Goal: Transaction & Acquisition: Purchase product/service

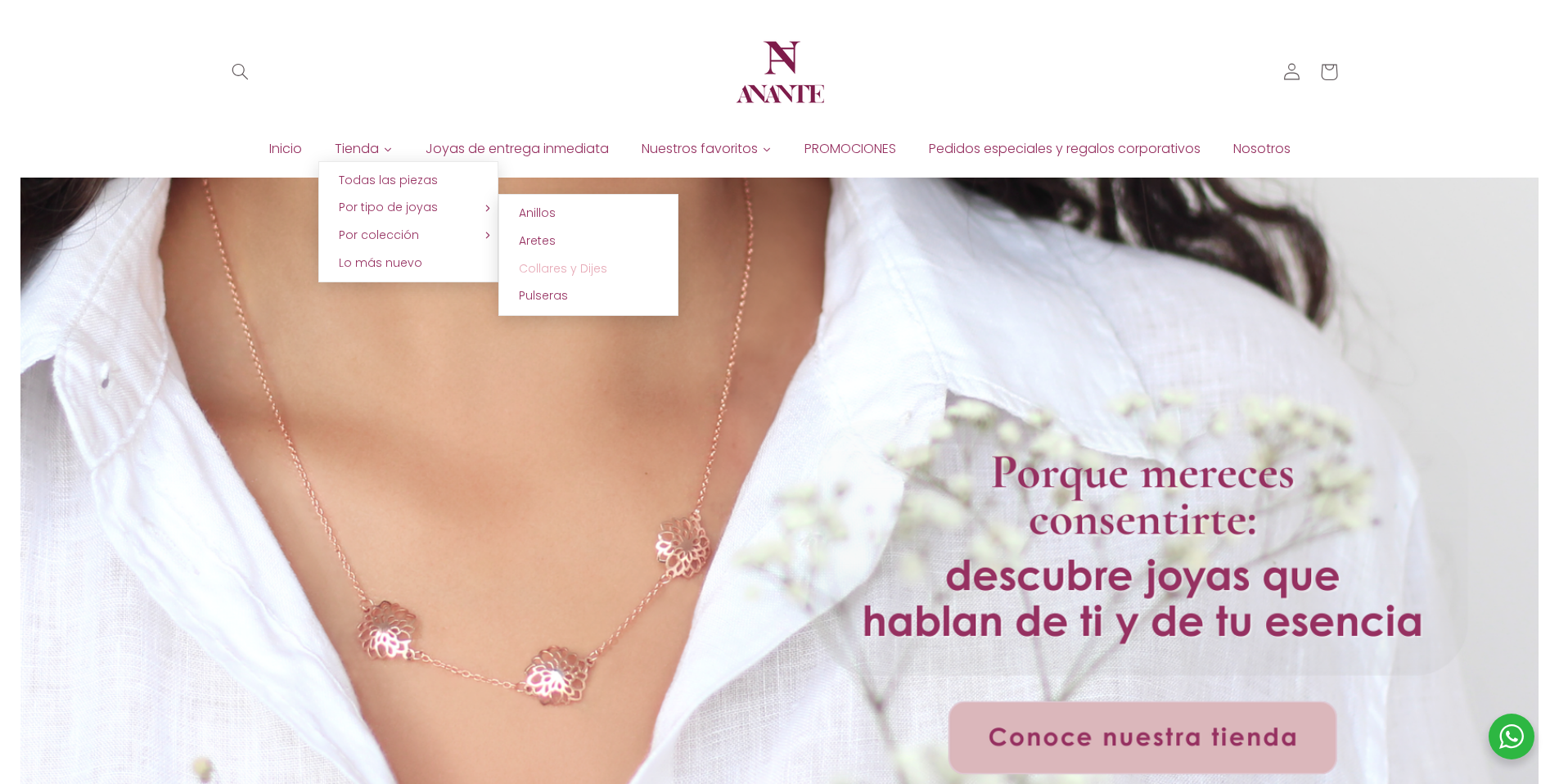
click at [597, 268] on span "Collares y Dijes" at bounding box center [563, 269] width 88 height 17
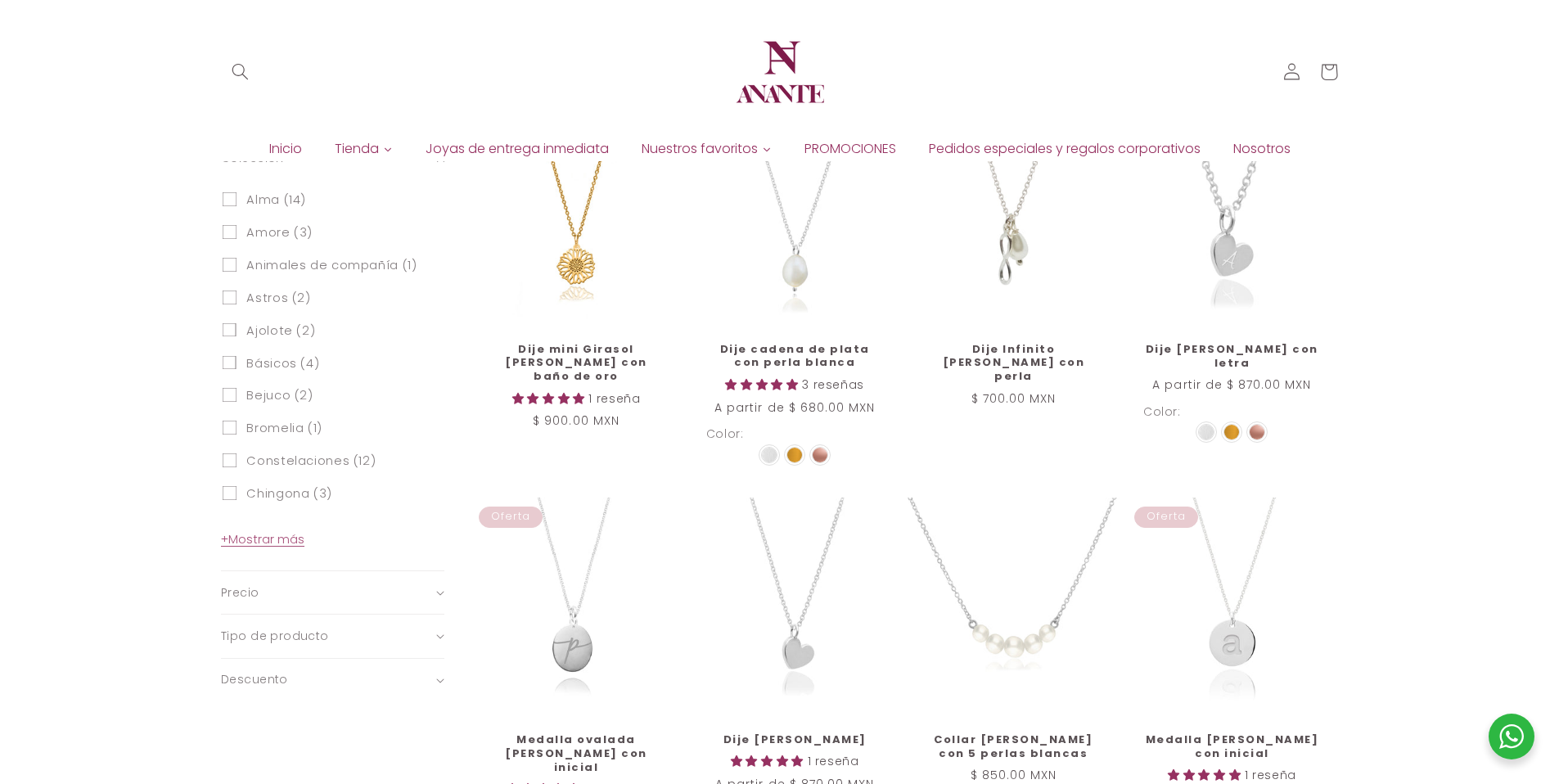
scroll to position [329, 0]
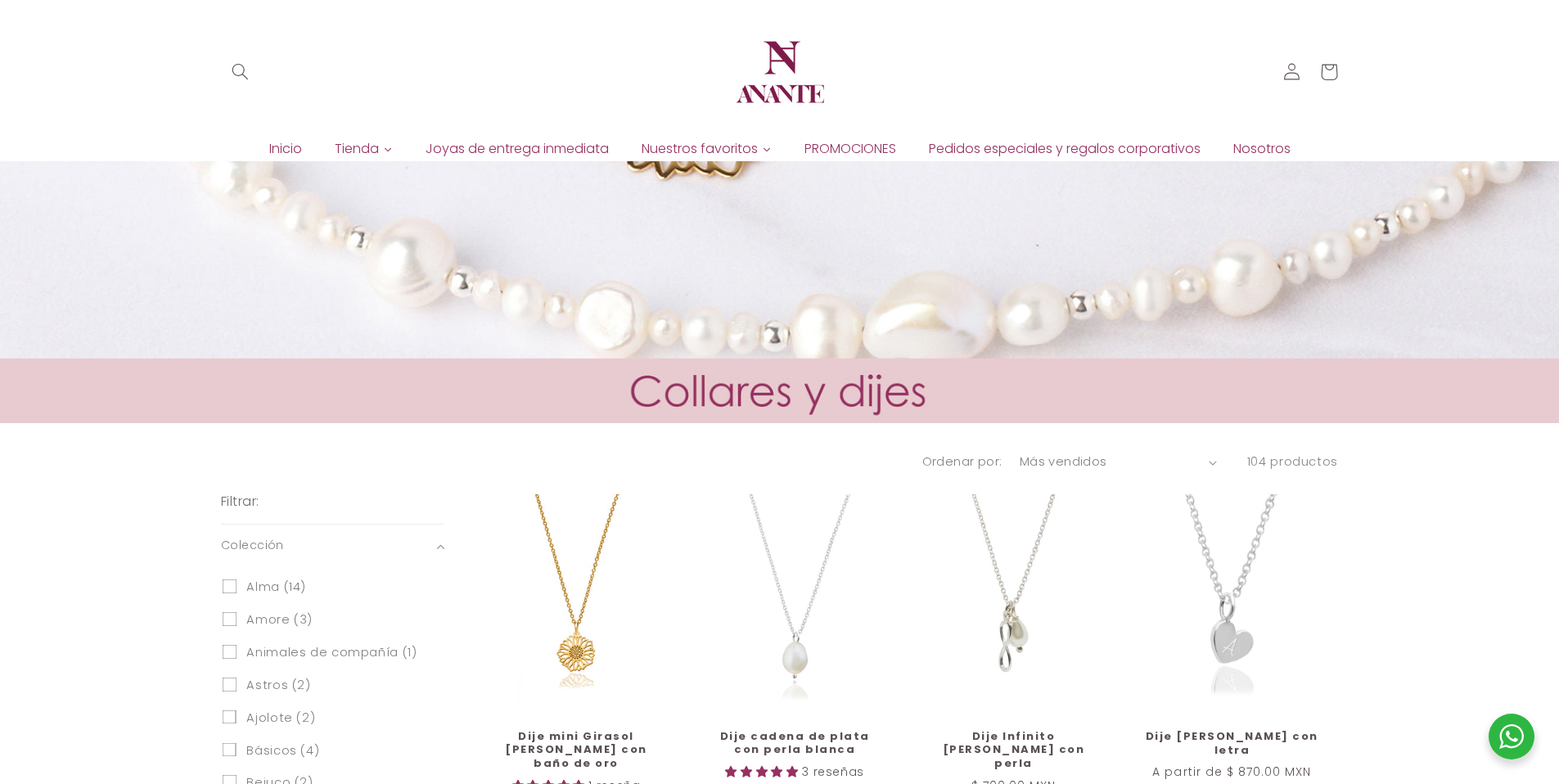
click at [1202, 458] on select "Características Más vendidos Alfabéticamente, A-Z Alfabéticamente, Z-A Precio, …" at bounding box center [1118, 461] width 197 height 18
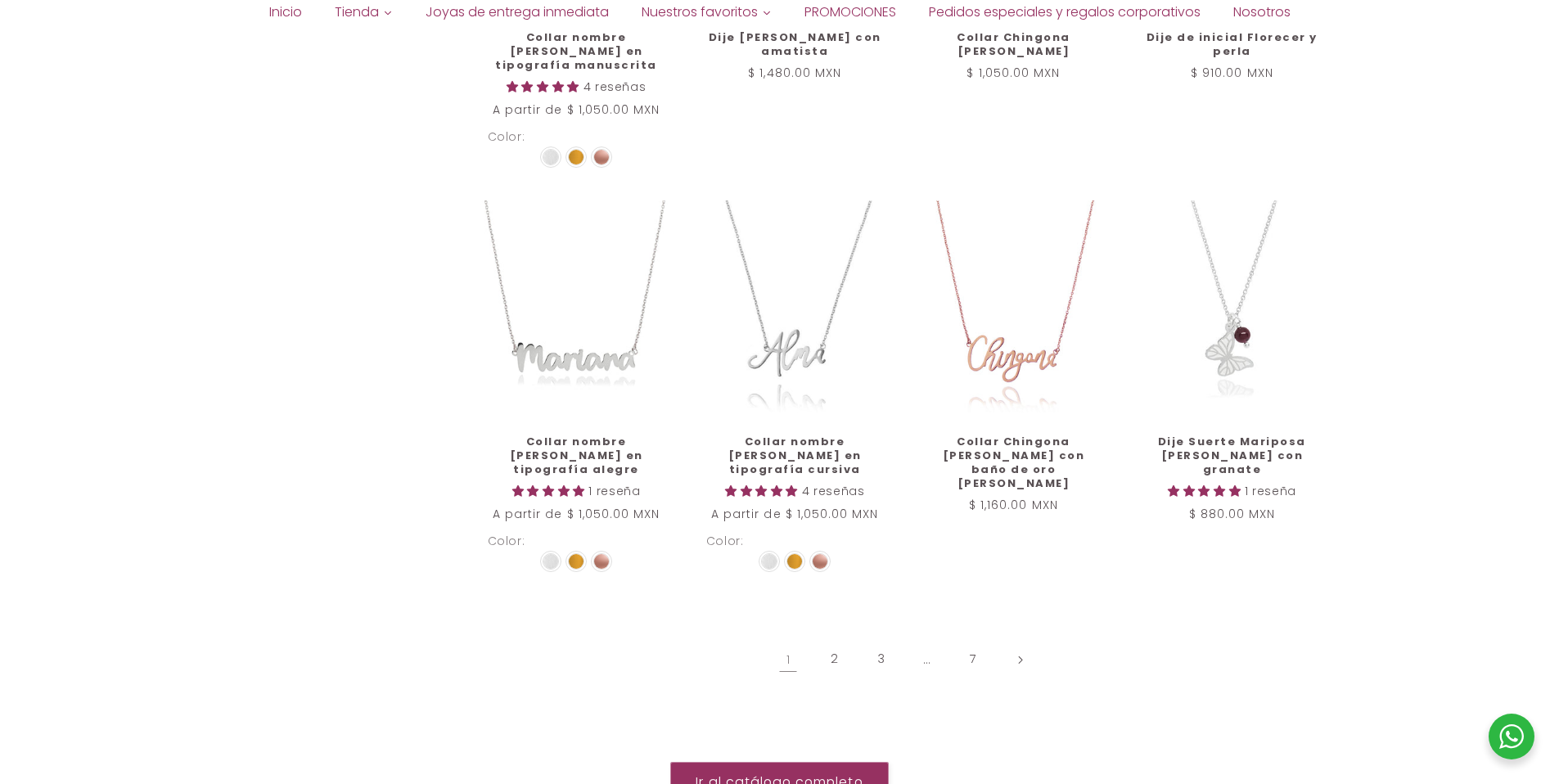
scroll to position [1918, 0]
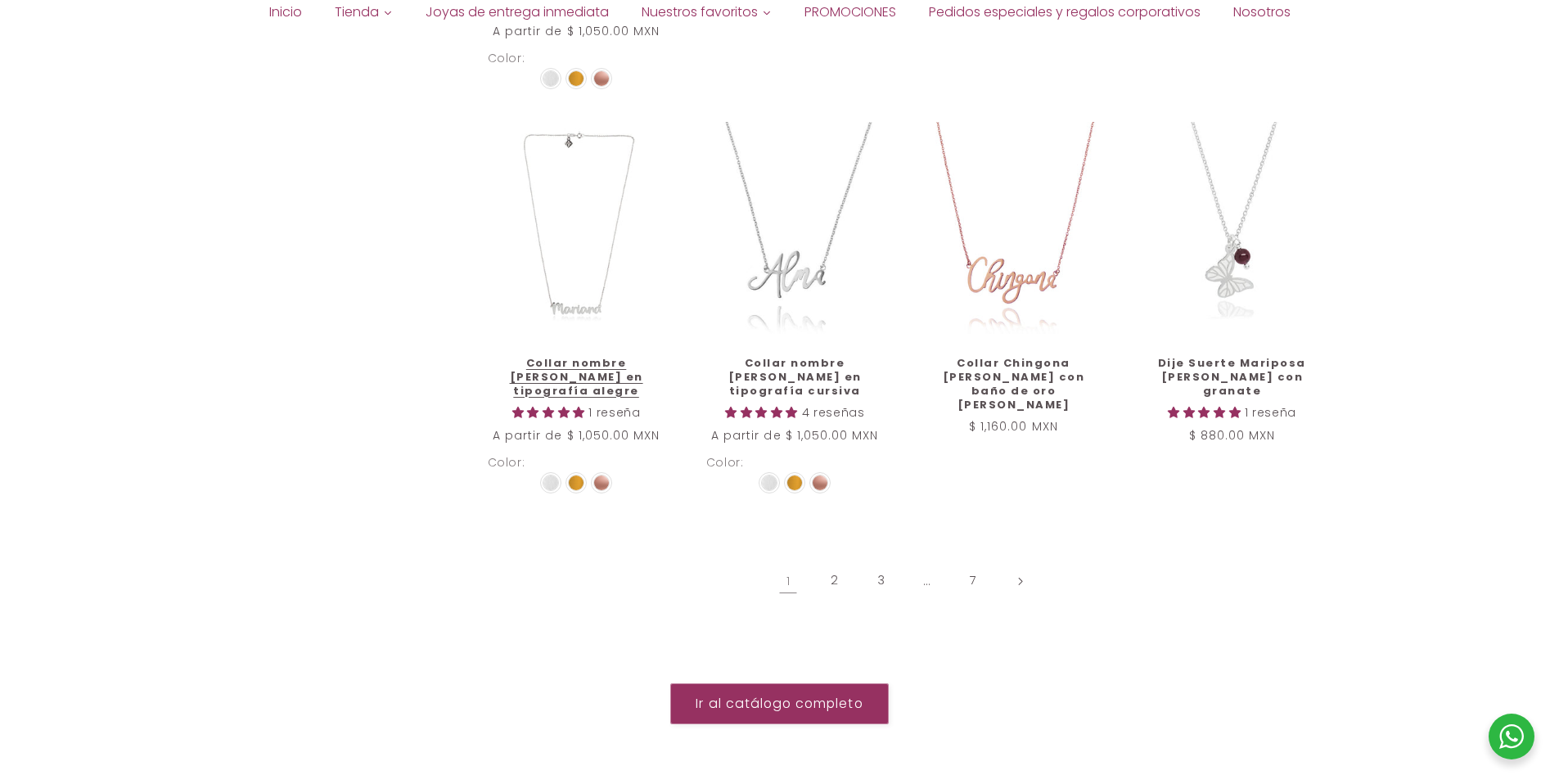
click at [576, 357] on link "Collar nombre de plata en tipografía alegre" at bounding box center [576, 378] width 178 height 42
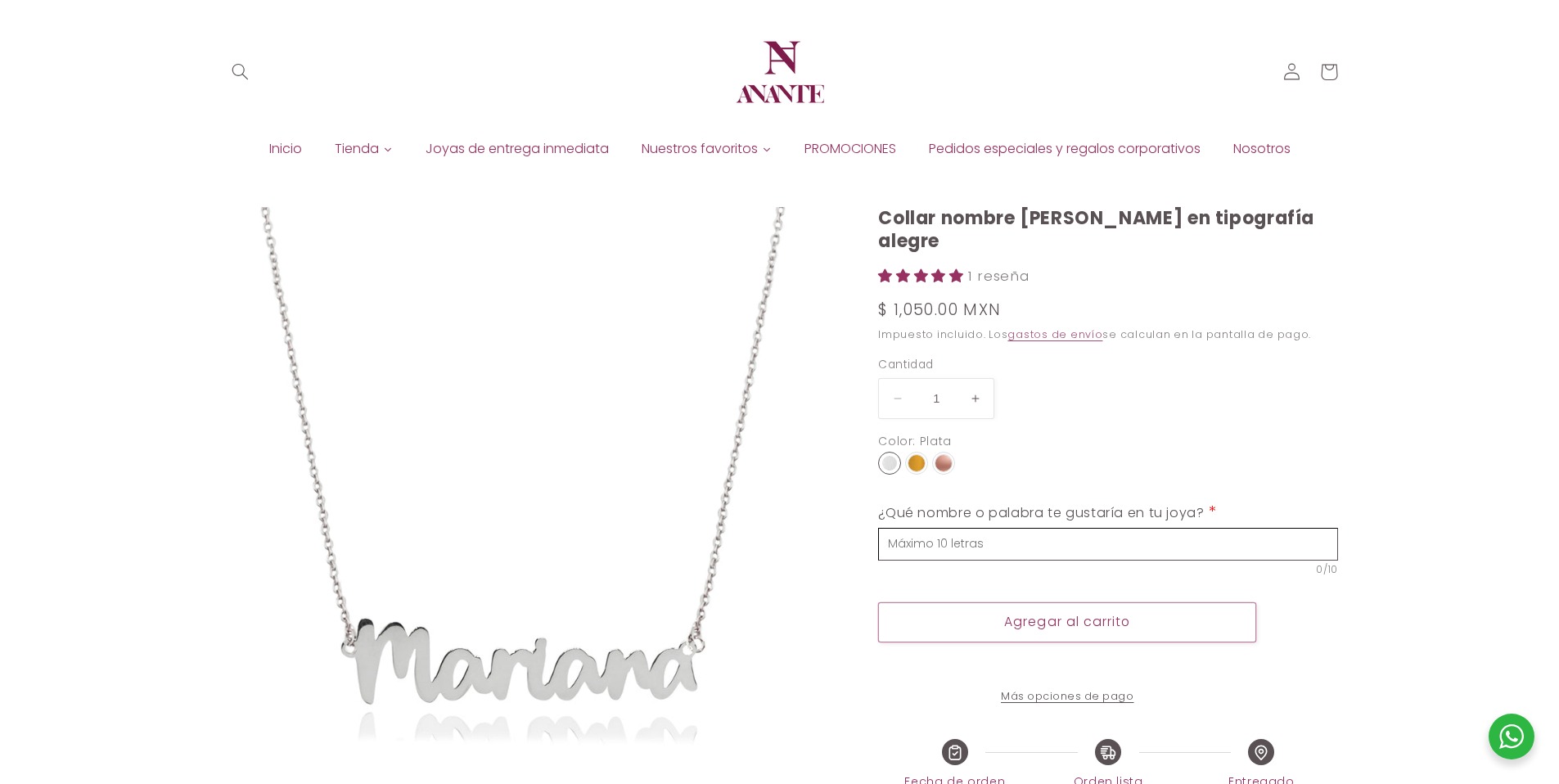
select select "{"isForProduct":true,"id":43652540760218,"title":"Plata","available":true,"pric…"
select select "{"isForProduct":false,"id":43653099258010,"title":"Plata","available":true,"pri…"
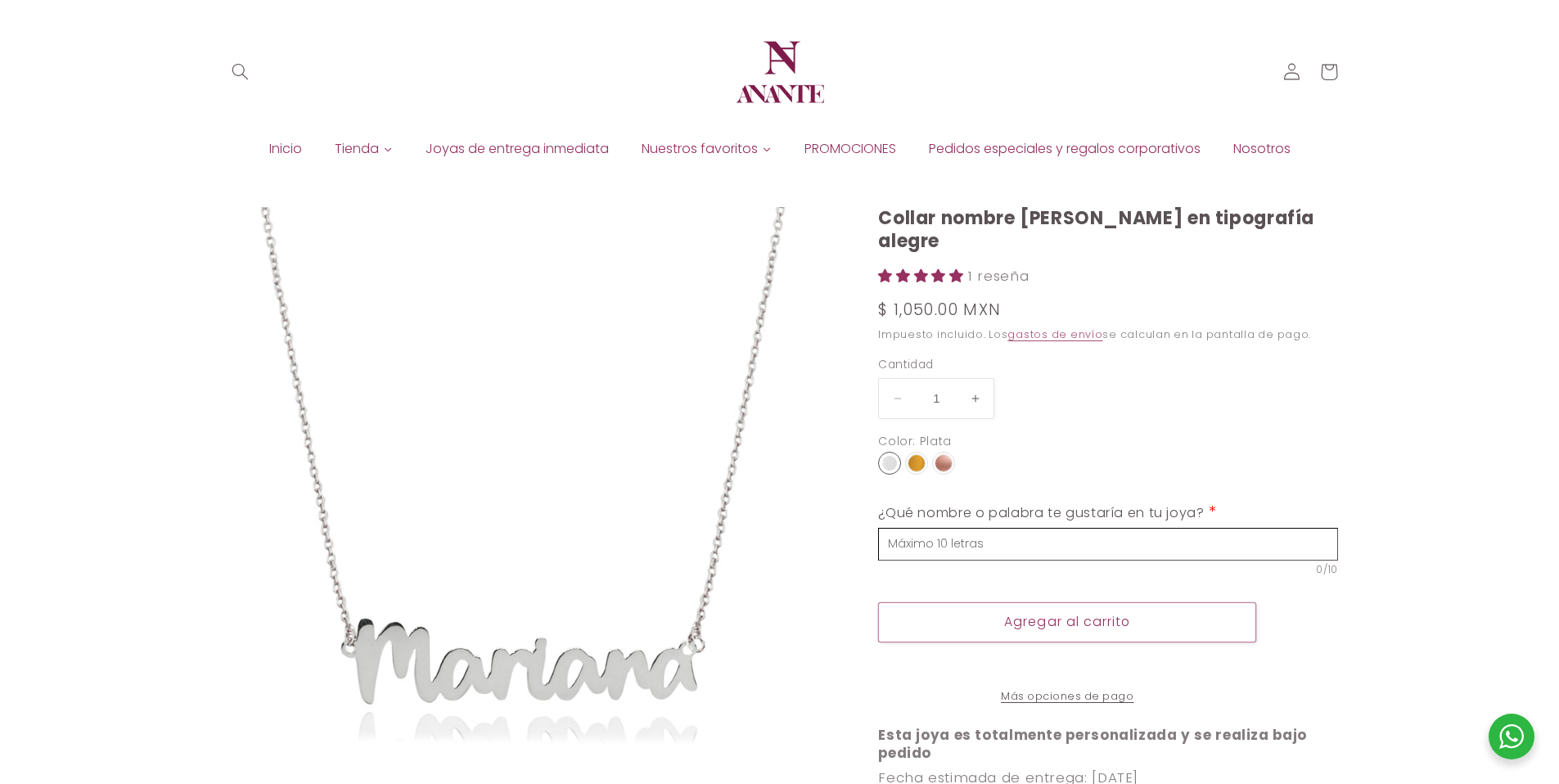
click at [1039, 527] on input "text" at bounding box center [1108, 543] width 460 height 33
click at [273, 148] on span "Inicio" at bounding box center [285, 148] width 33 height 18
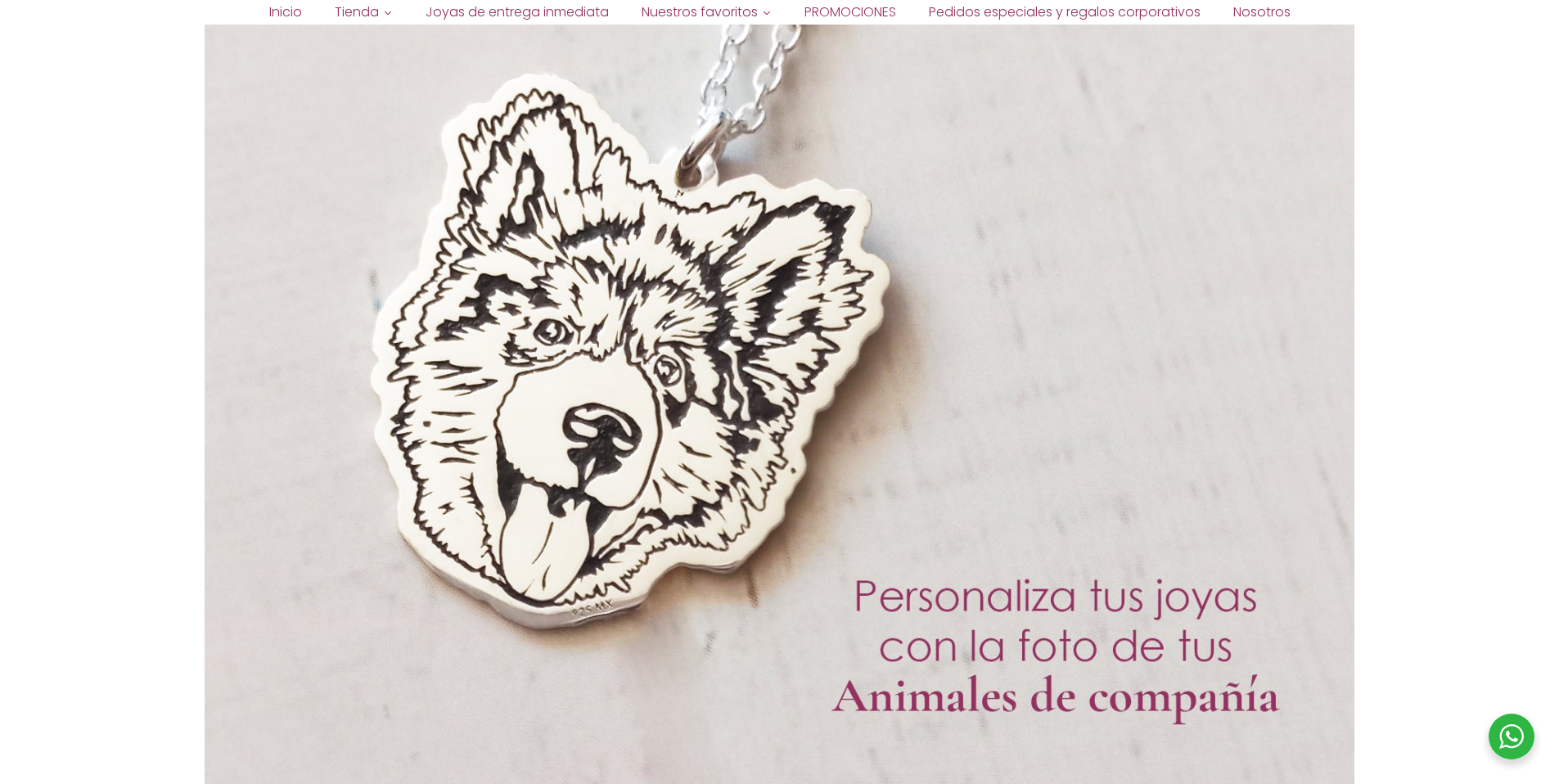
scroll to position [3033, 0]
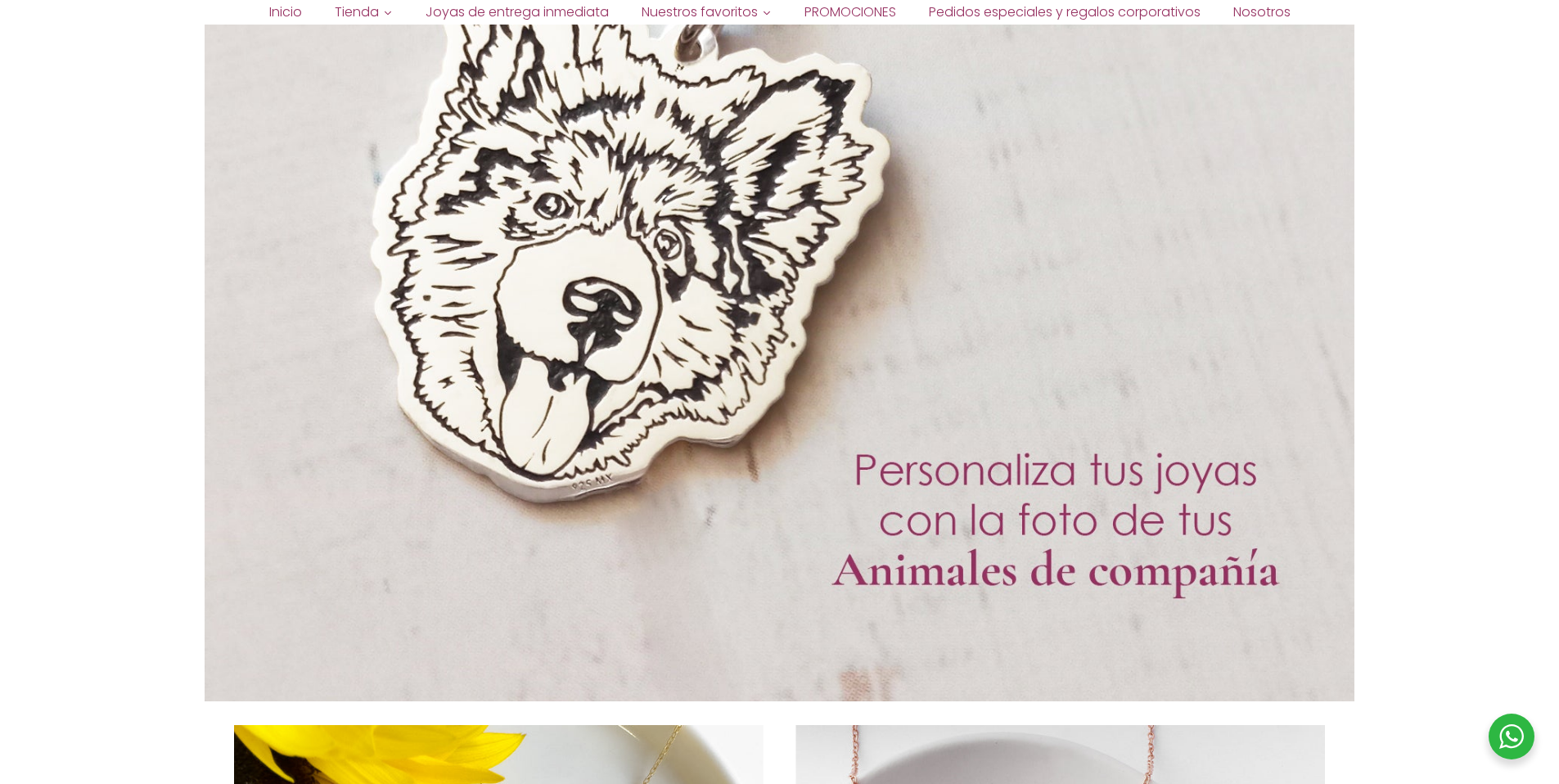
click at [907, 465] on div at bounding box center [780, 126] width 1150 height 1149
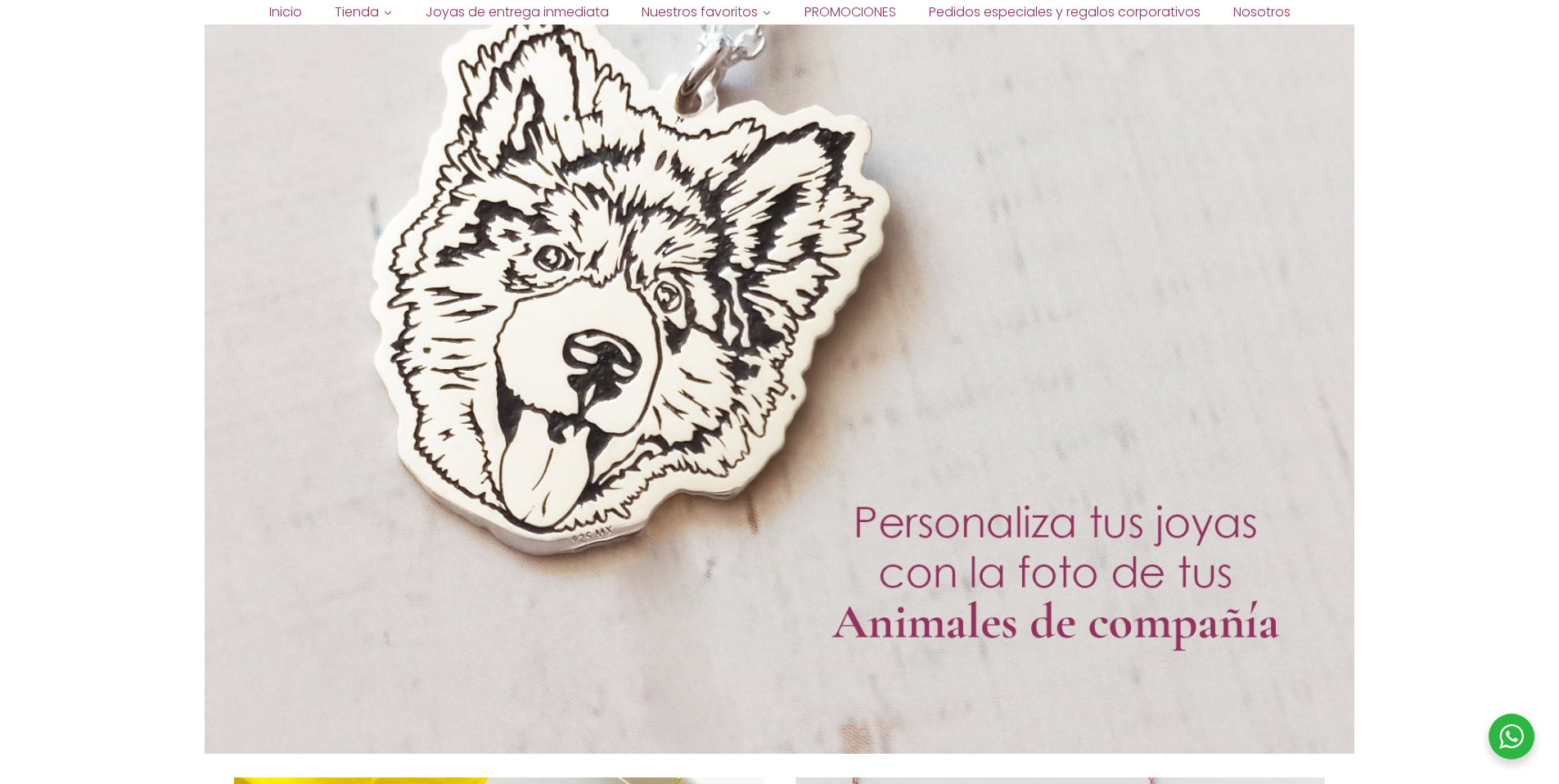
scroll to position [2981, 0]
click at [866, 377] on div at bounding box center [780, 178] width 1150 height 1149
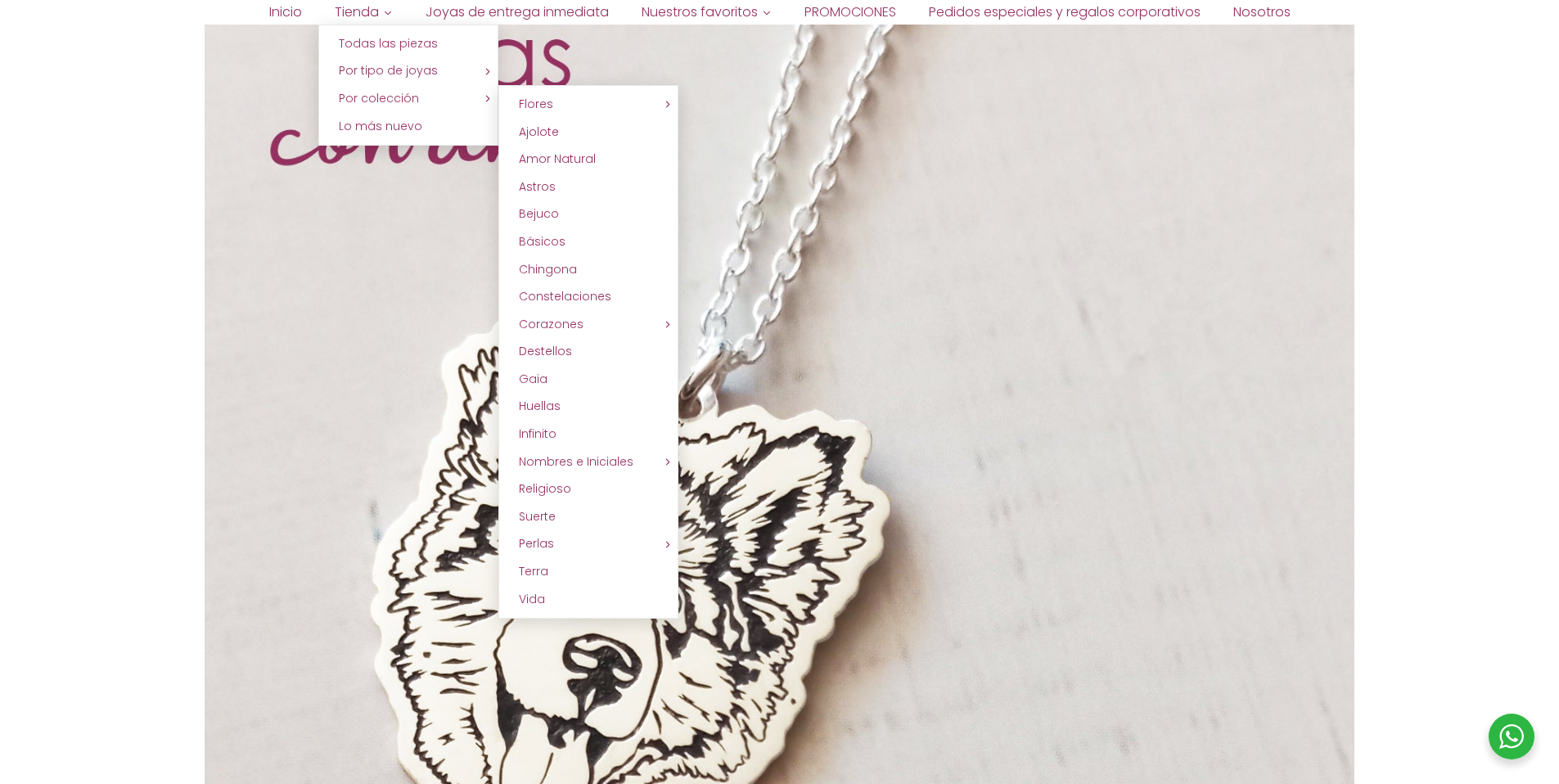
scroll to position [3015, 0]
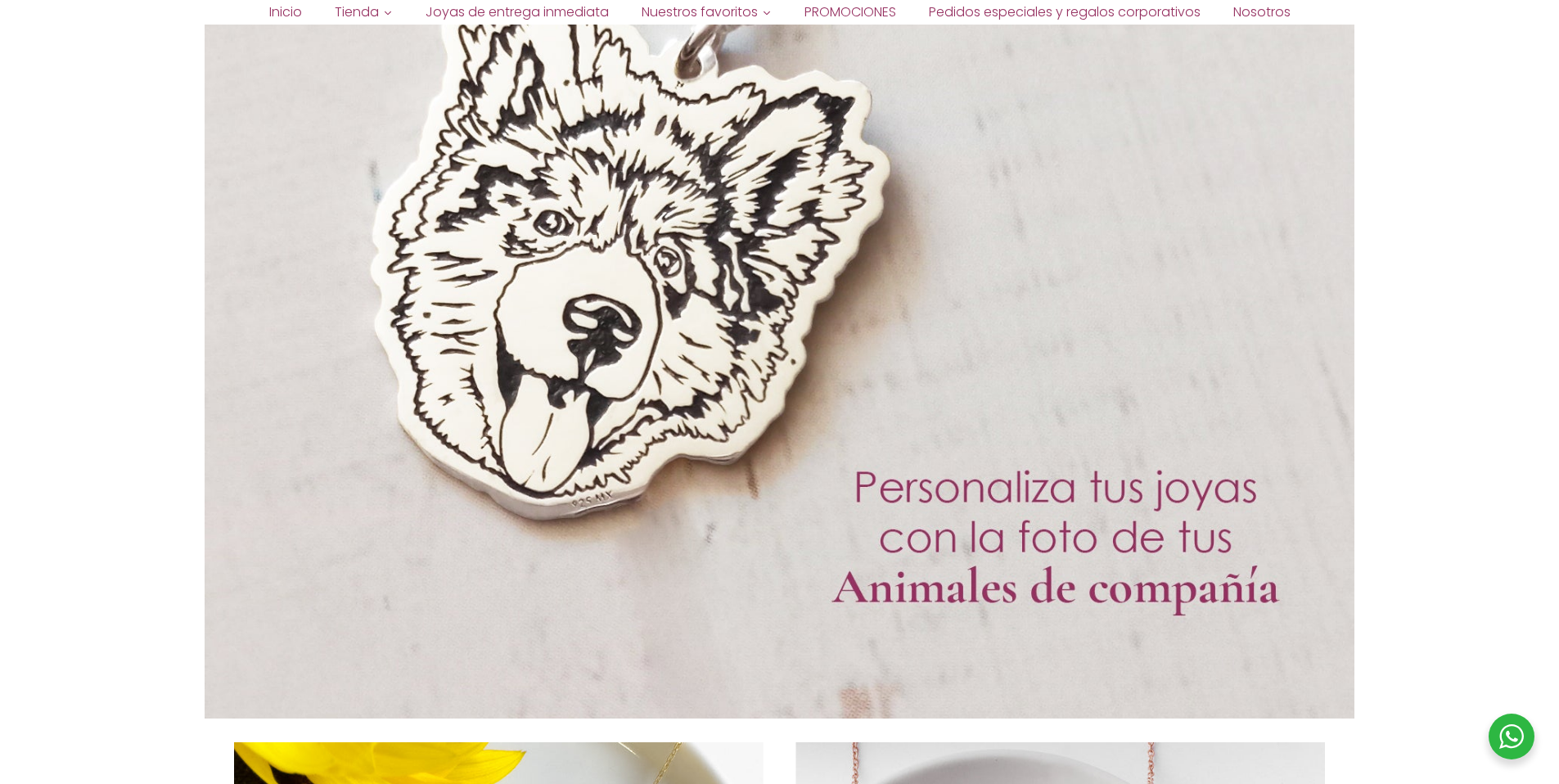
click at [863, 295] on div at bounding box center [780, 143] width 1150 height 1149
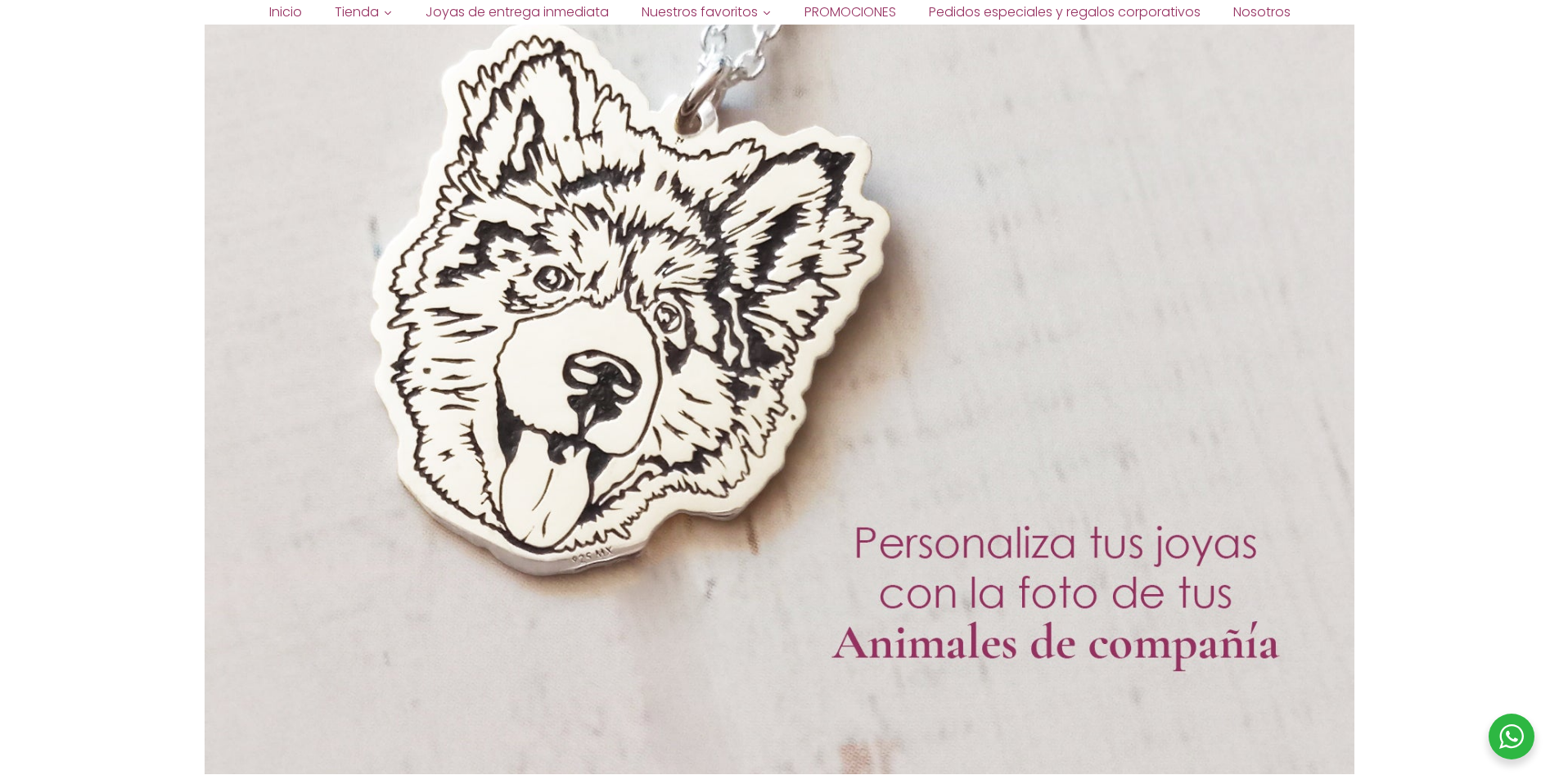
scroll to position [2962, 0]
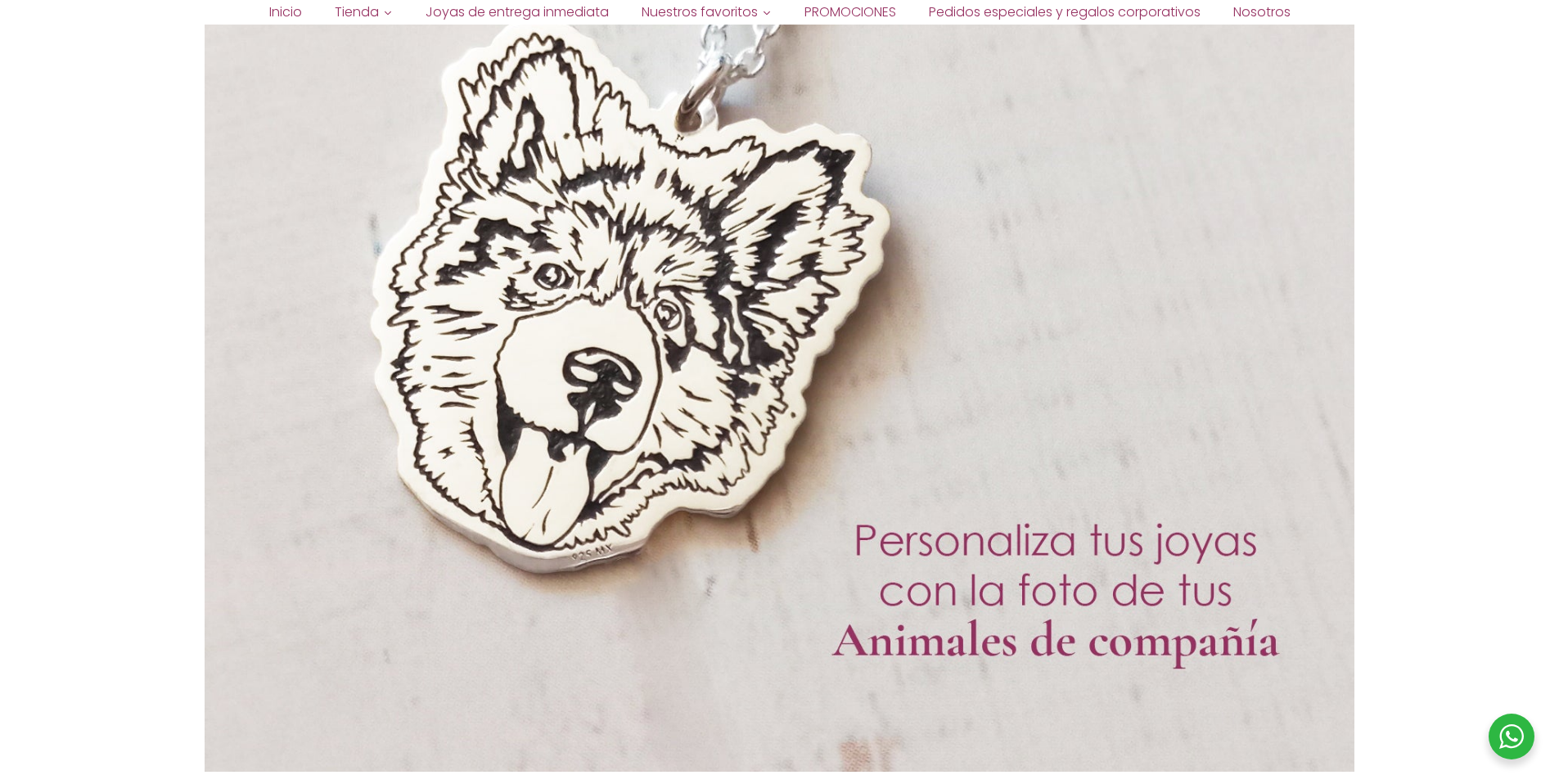
click at [634, 350] on div at bounding box center [780, 197] width 1150 height 1149
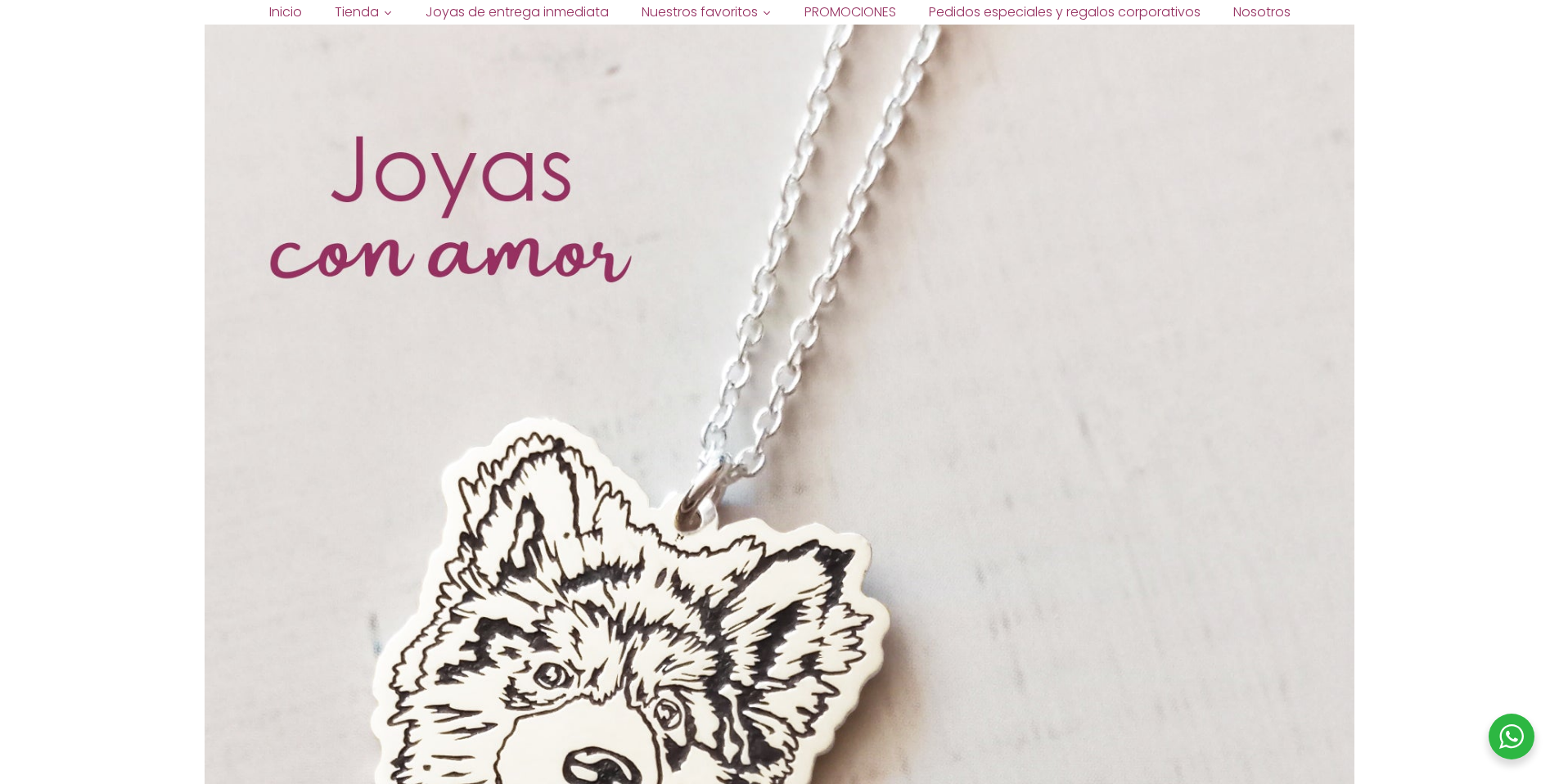
scroll to position [2694, 0]
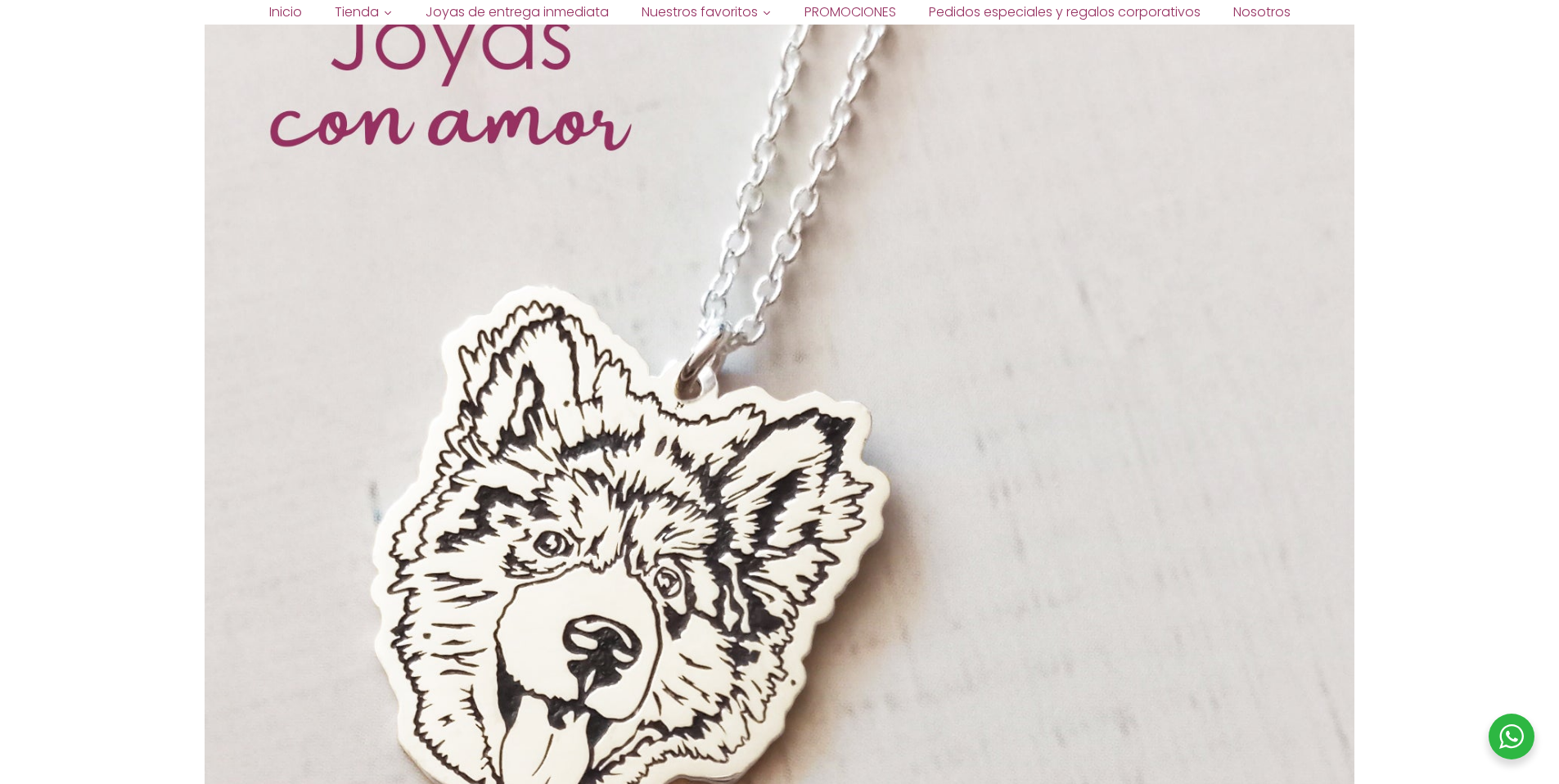
click at [634, 350] on div at bounding box center [780, 464] width 1150 height 1149
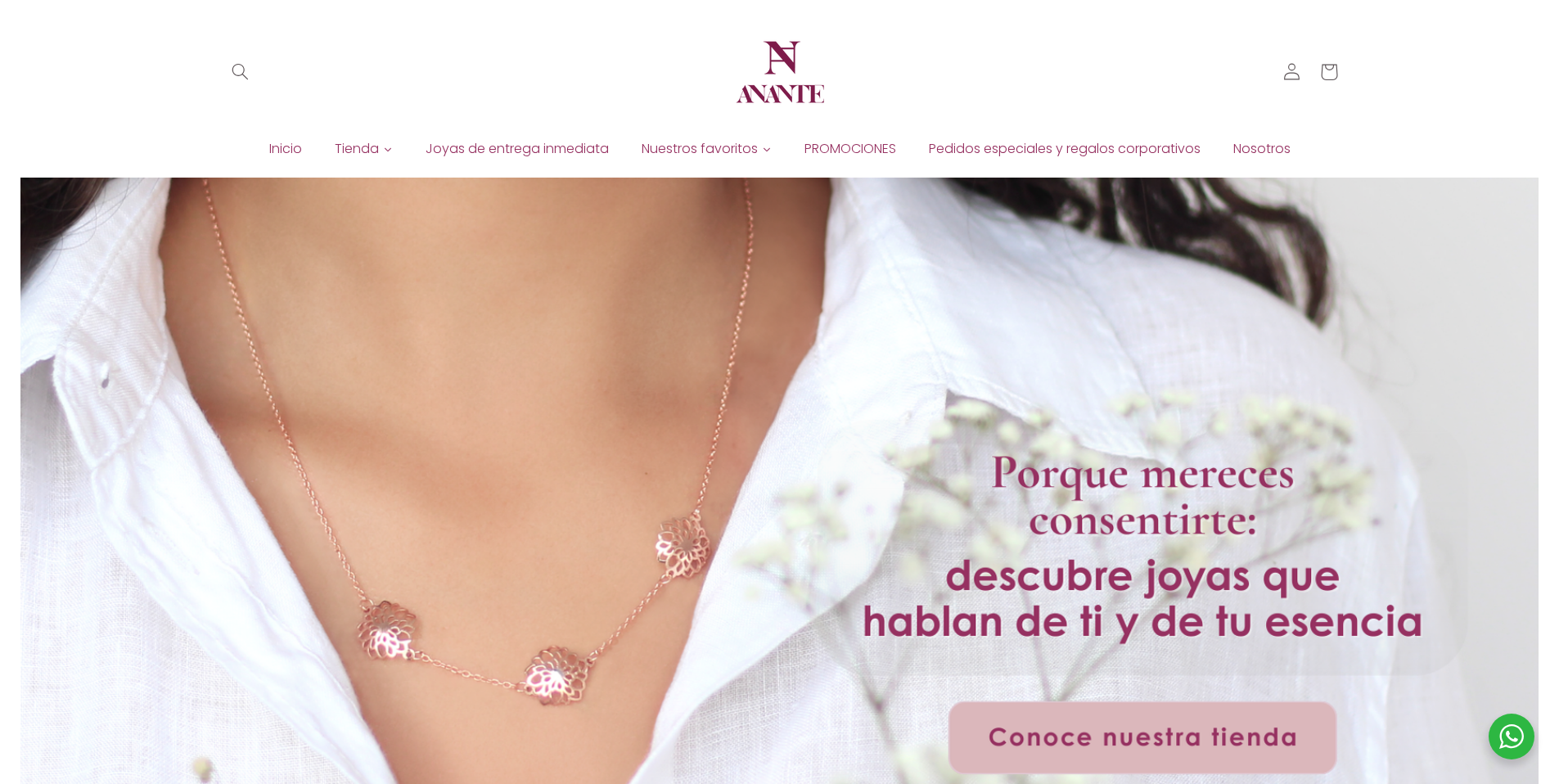
click at [1161, 133] on div "Inicio Tienda Joyas de entrega inmediata Nuestros favoritos PROMOCIONES Pedidos…" at bounding box center [780, 149] width 1054 height 33
click at [1151, 147] on span "Pedidos especiales y regalos corporativos" at bounding box center [1064, 148] width 272 height 18
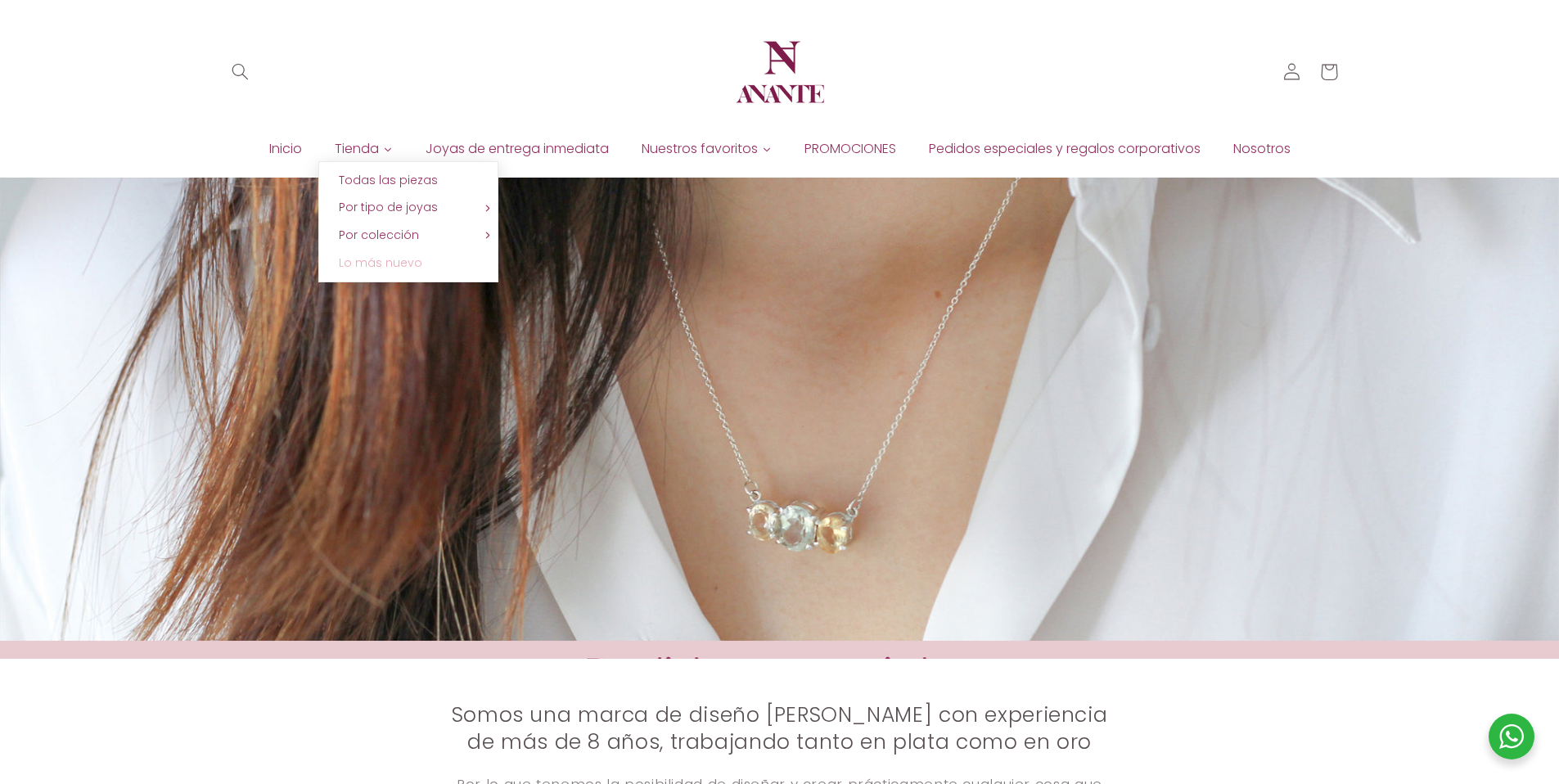
click at [377, 260] on span "Lo más nuevo" at bounding box center [380, 263] width 84 height 17
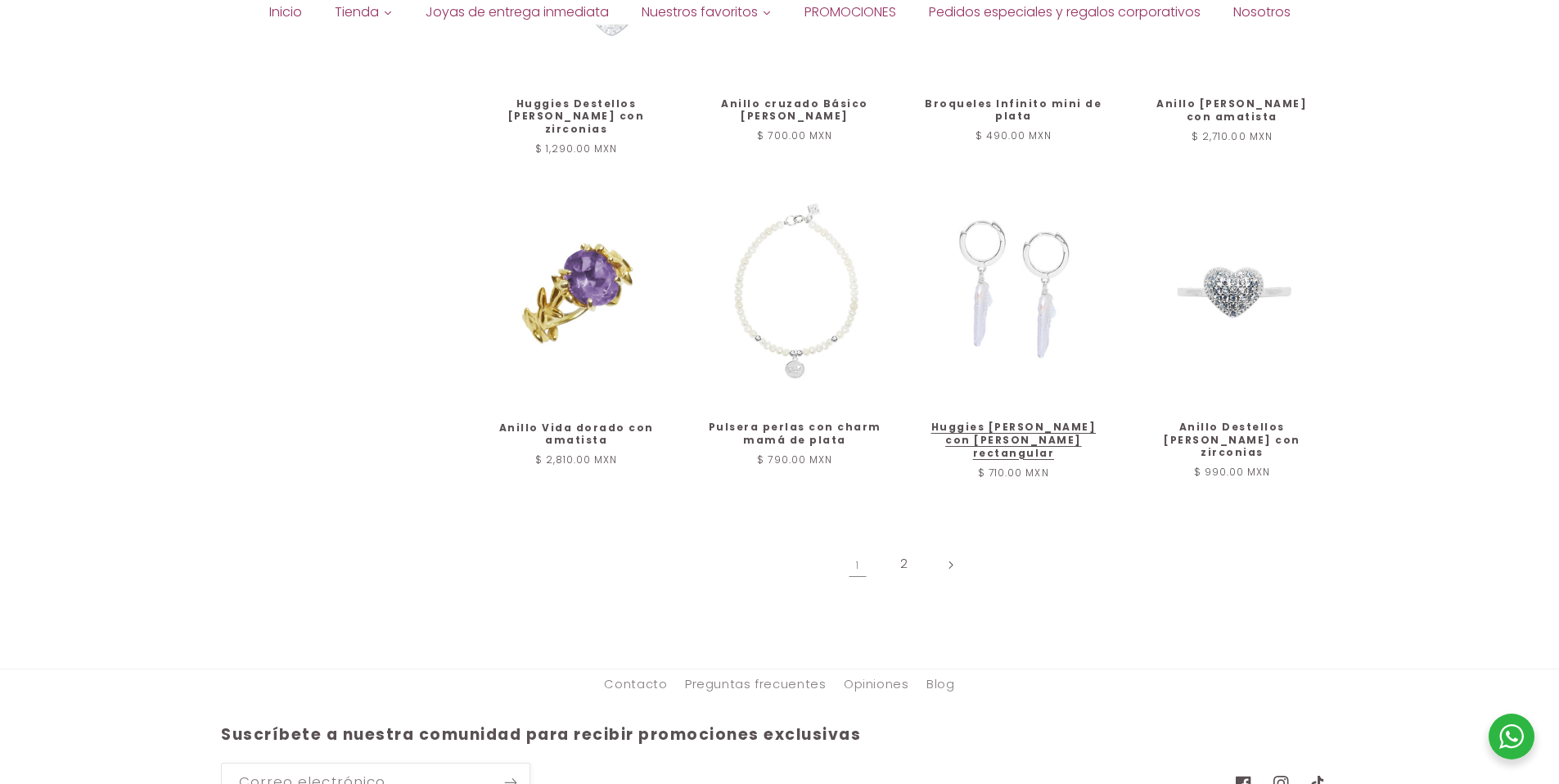
scroll to position [1805, 0]
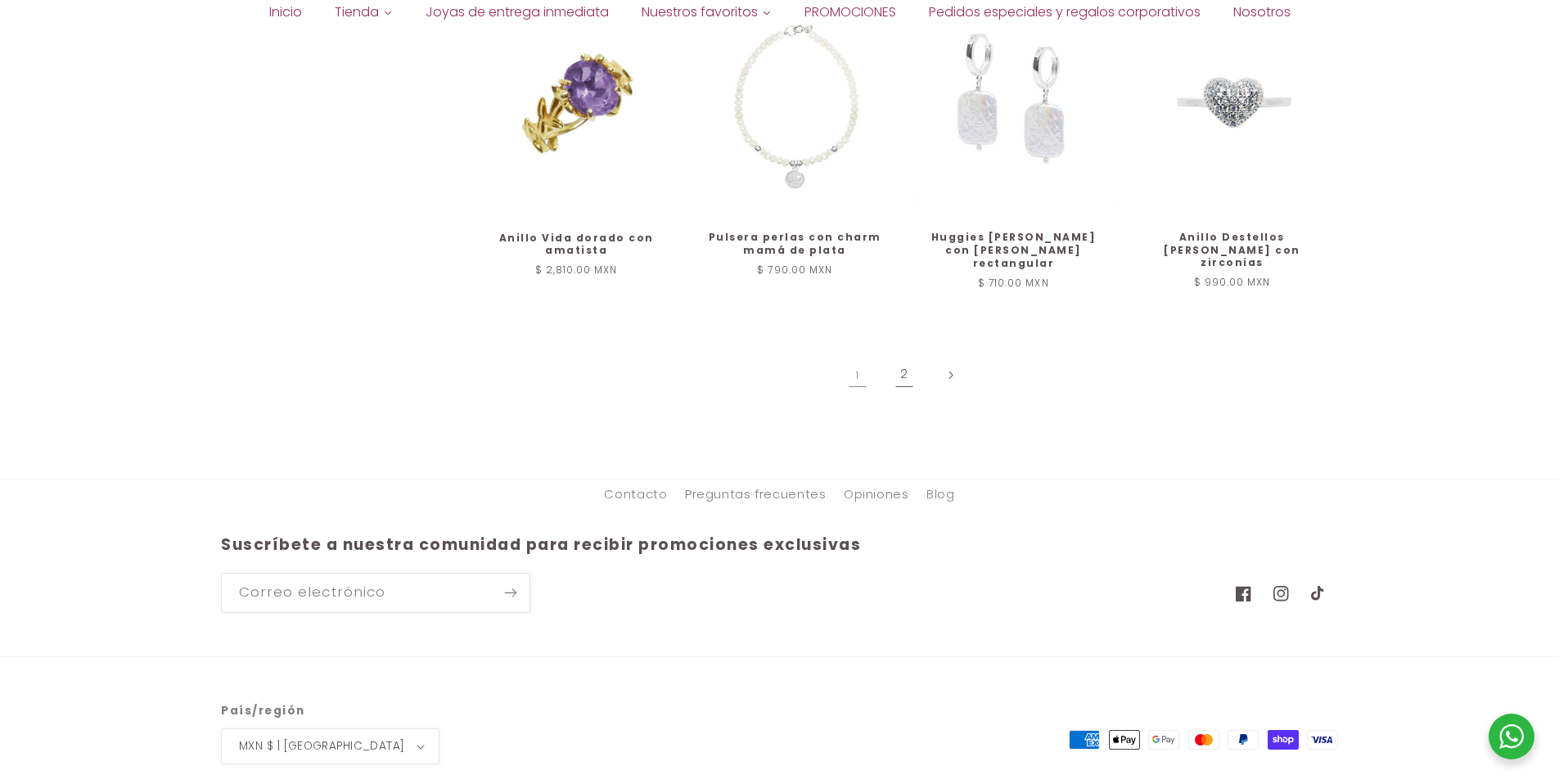
click at [908, 356] on link "2" at bounding box center [904, 375] width 37 height 37
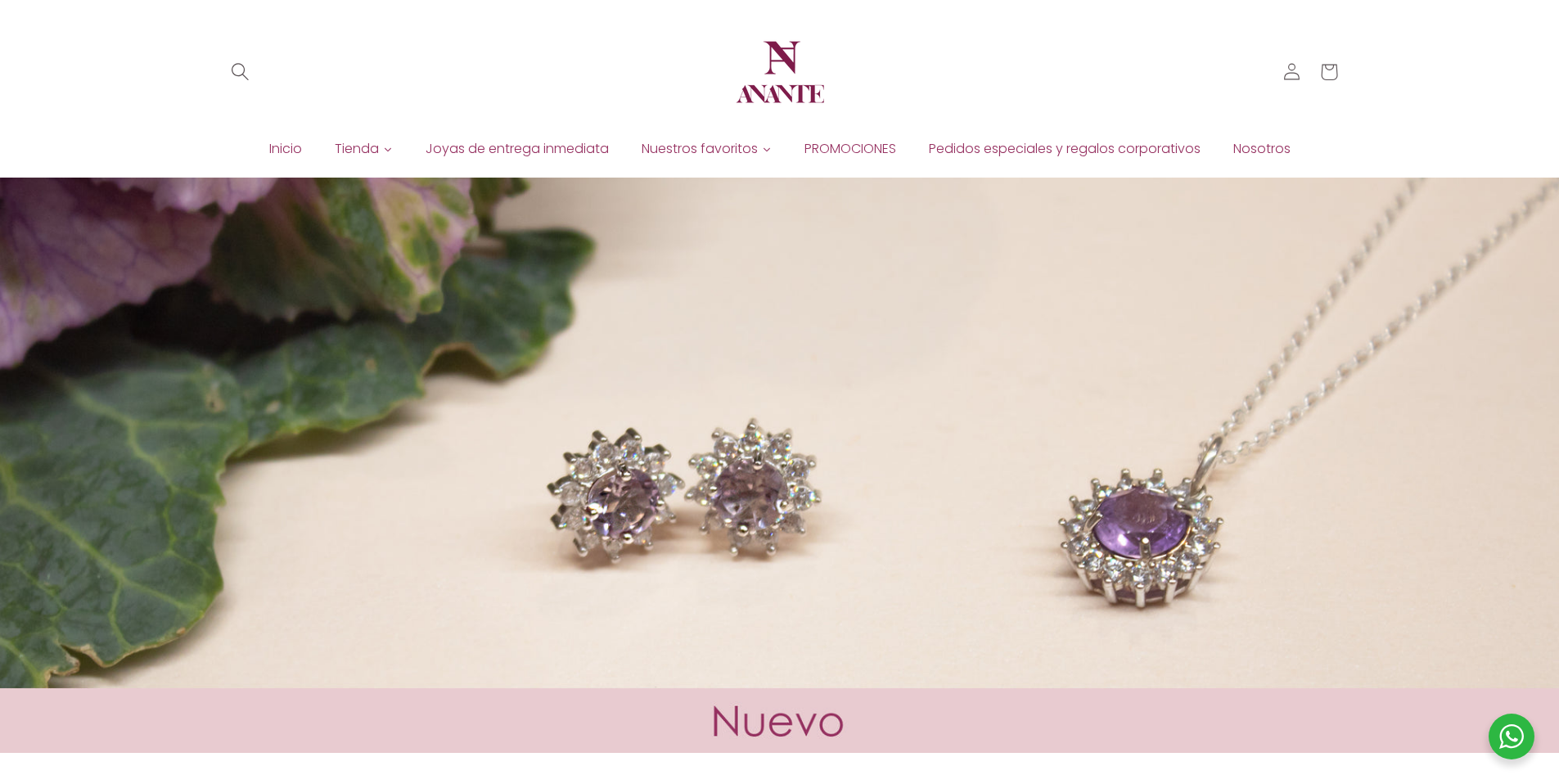
click at [248, 86] on span "Búsqueda" at bounding box center [239, 72] width 37 height 37
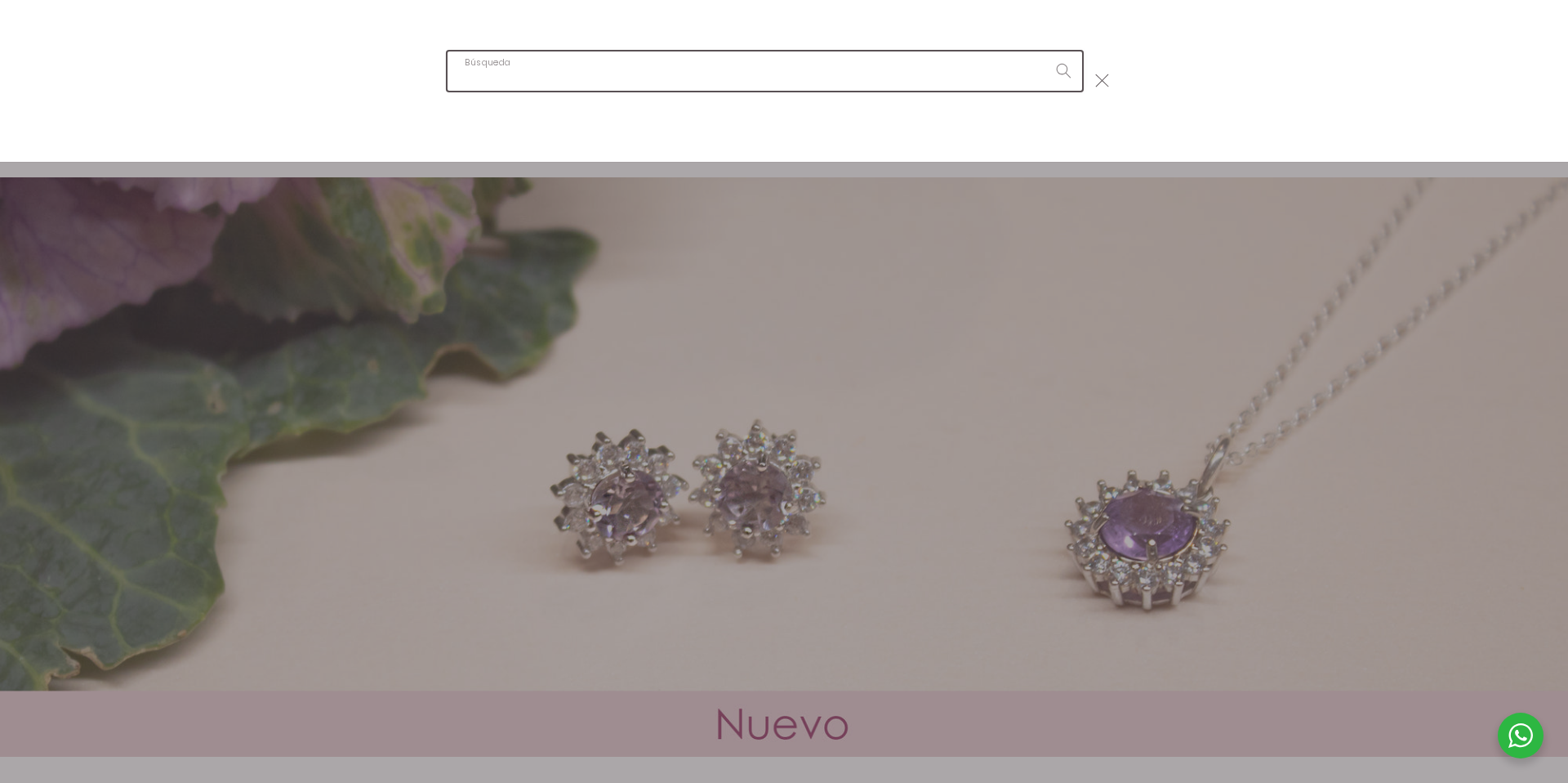
click at [581, 67] on input "Búsqueda" at bounding box center [764, 70] width 634 height 38
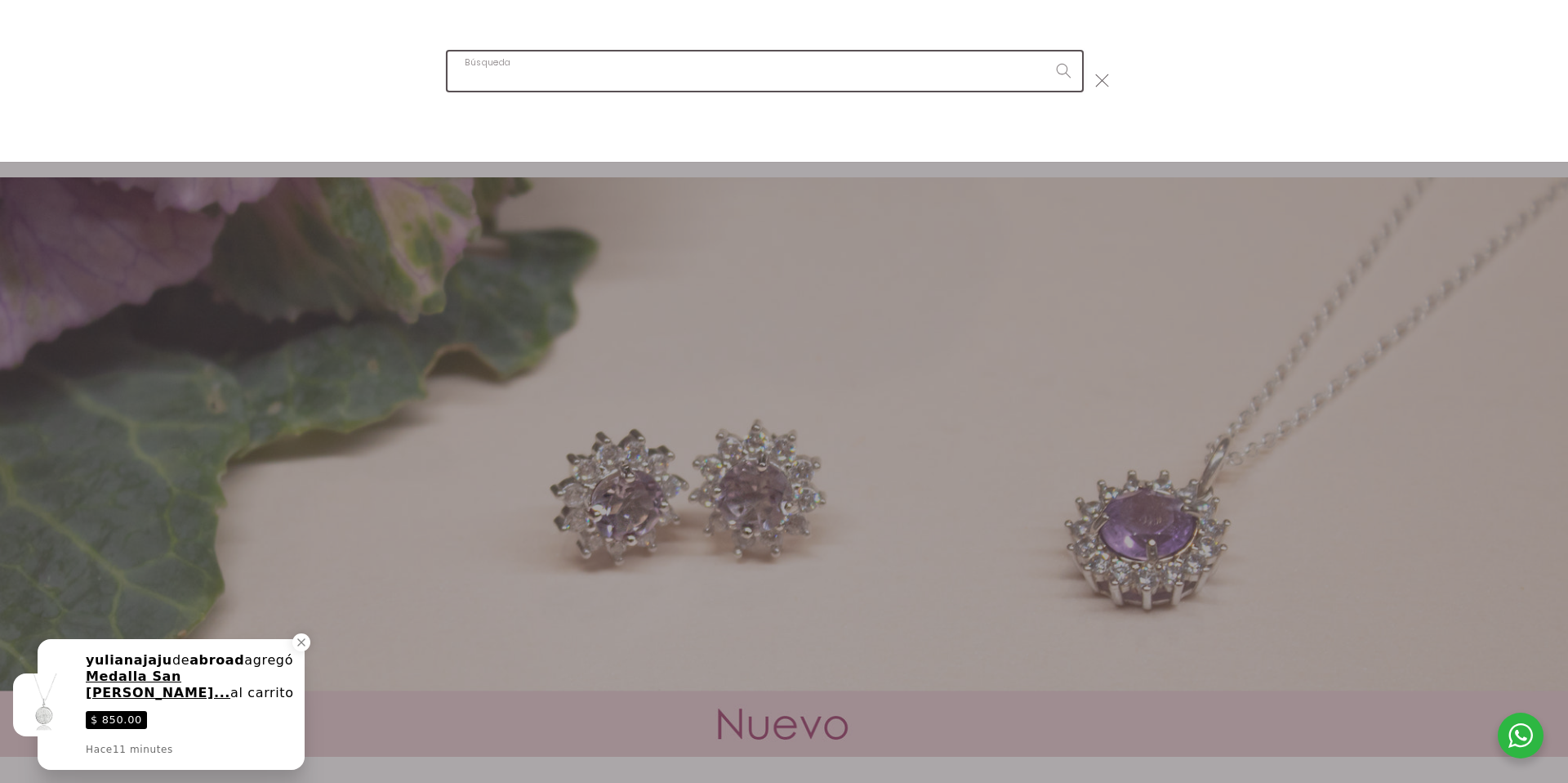
click at [608, 75] on input "Búsqueda" at bounding box center [764, 70] width 634 height 38
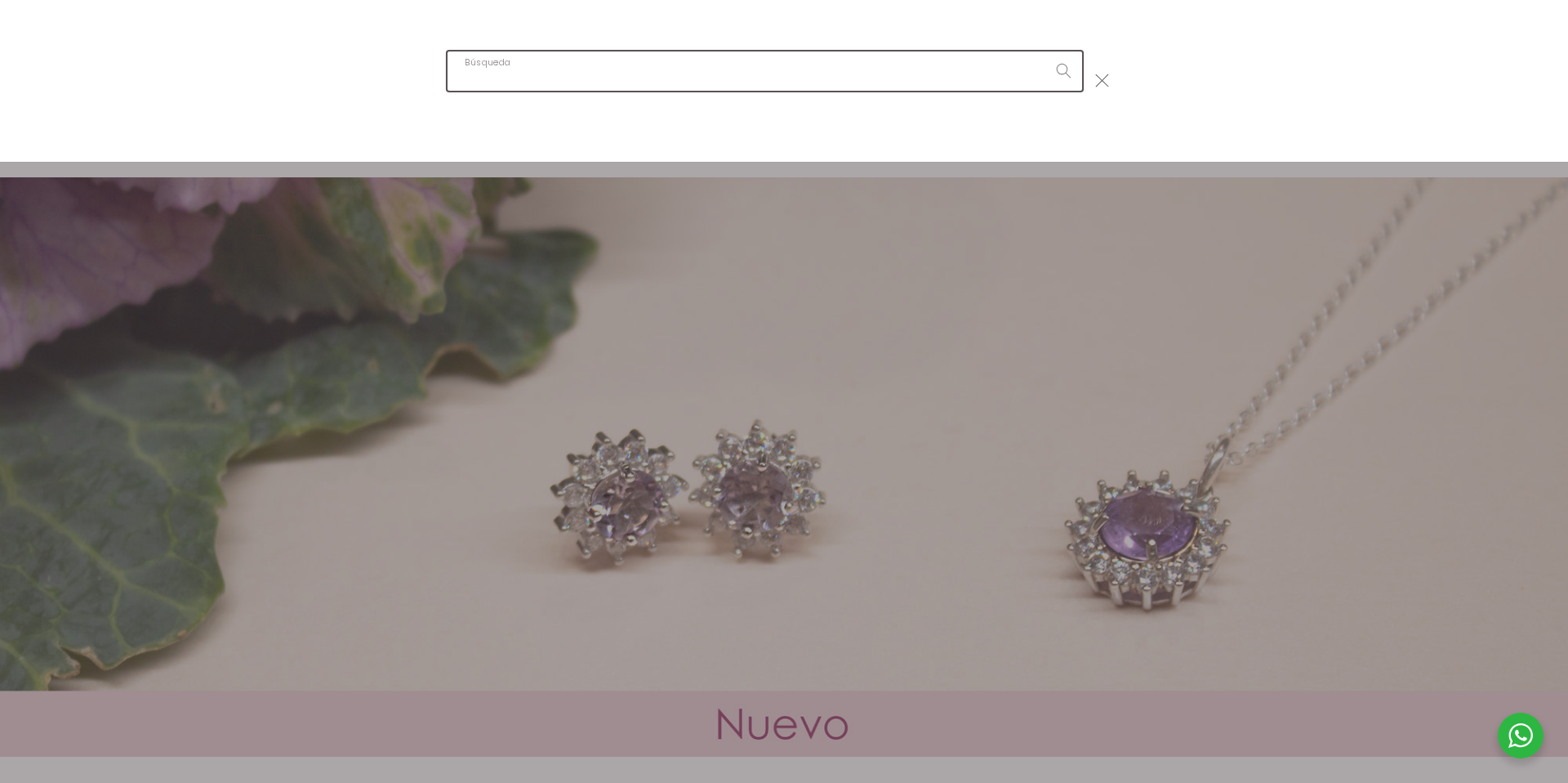
type input "P"
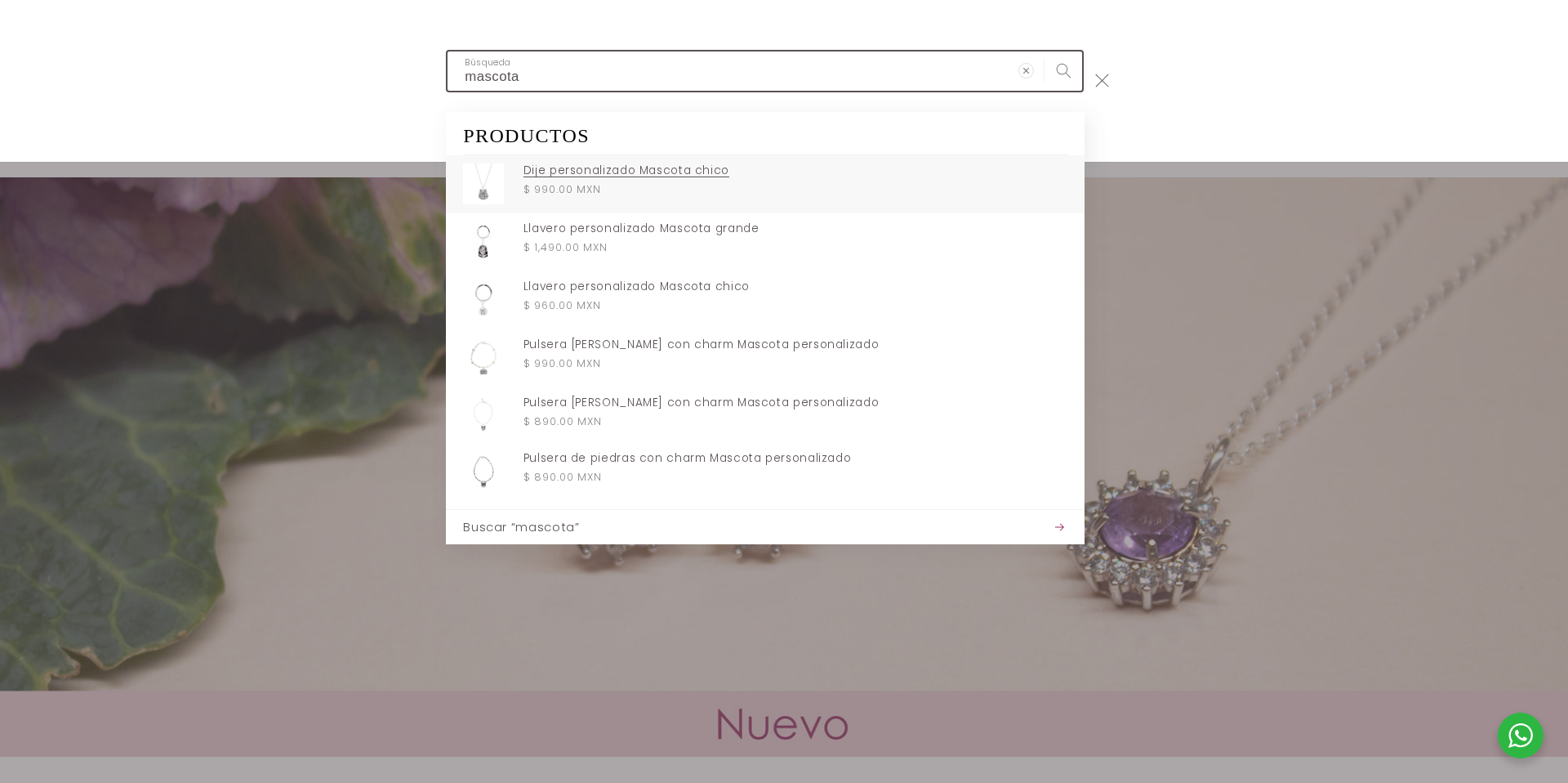
type input "mascota"
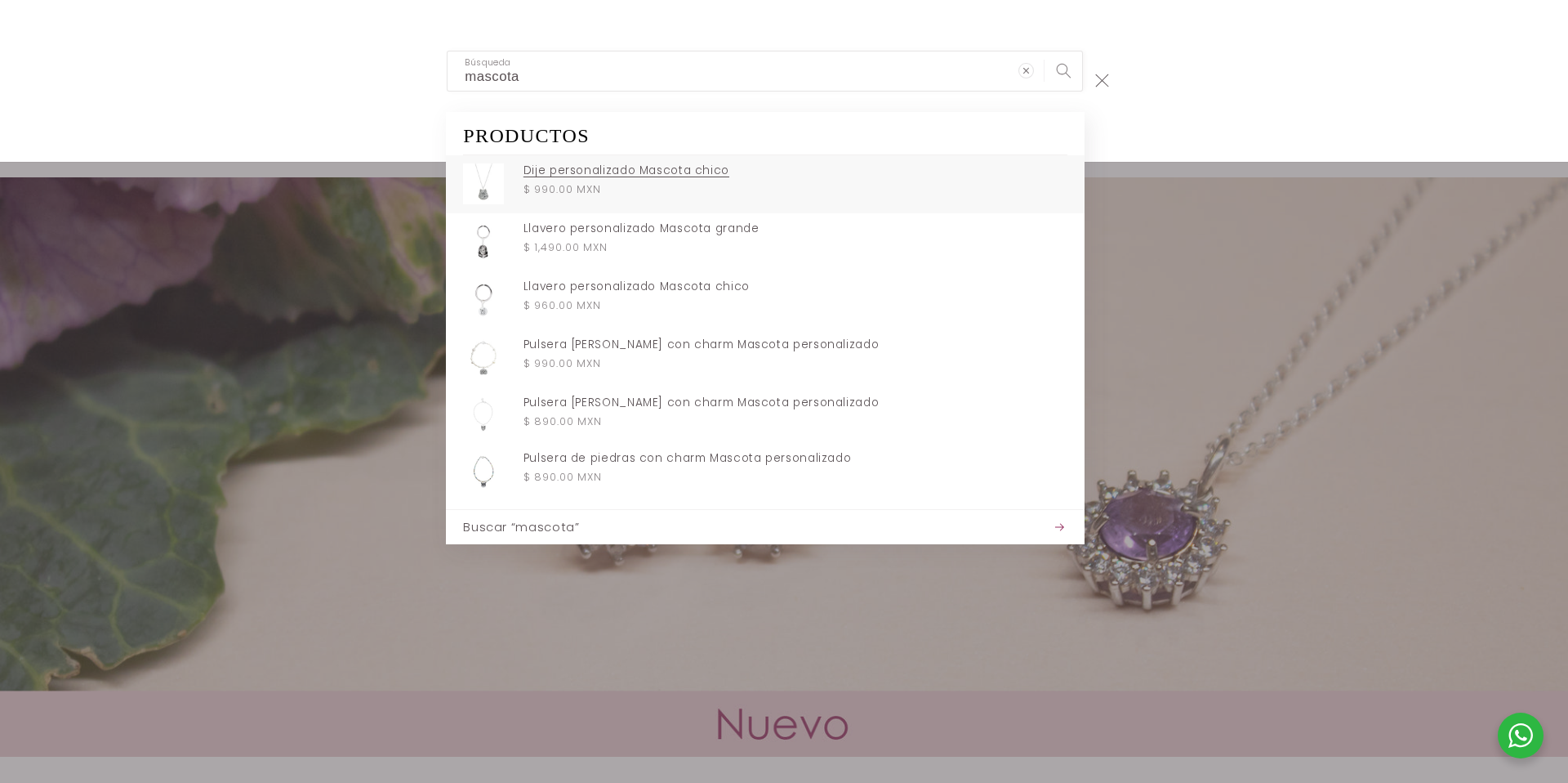
click at [680, 166] on p "Dije personalizado Mascota chico" at bounding box center [796, 171] width 544 height 15
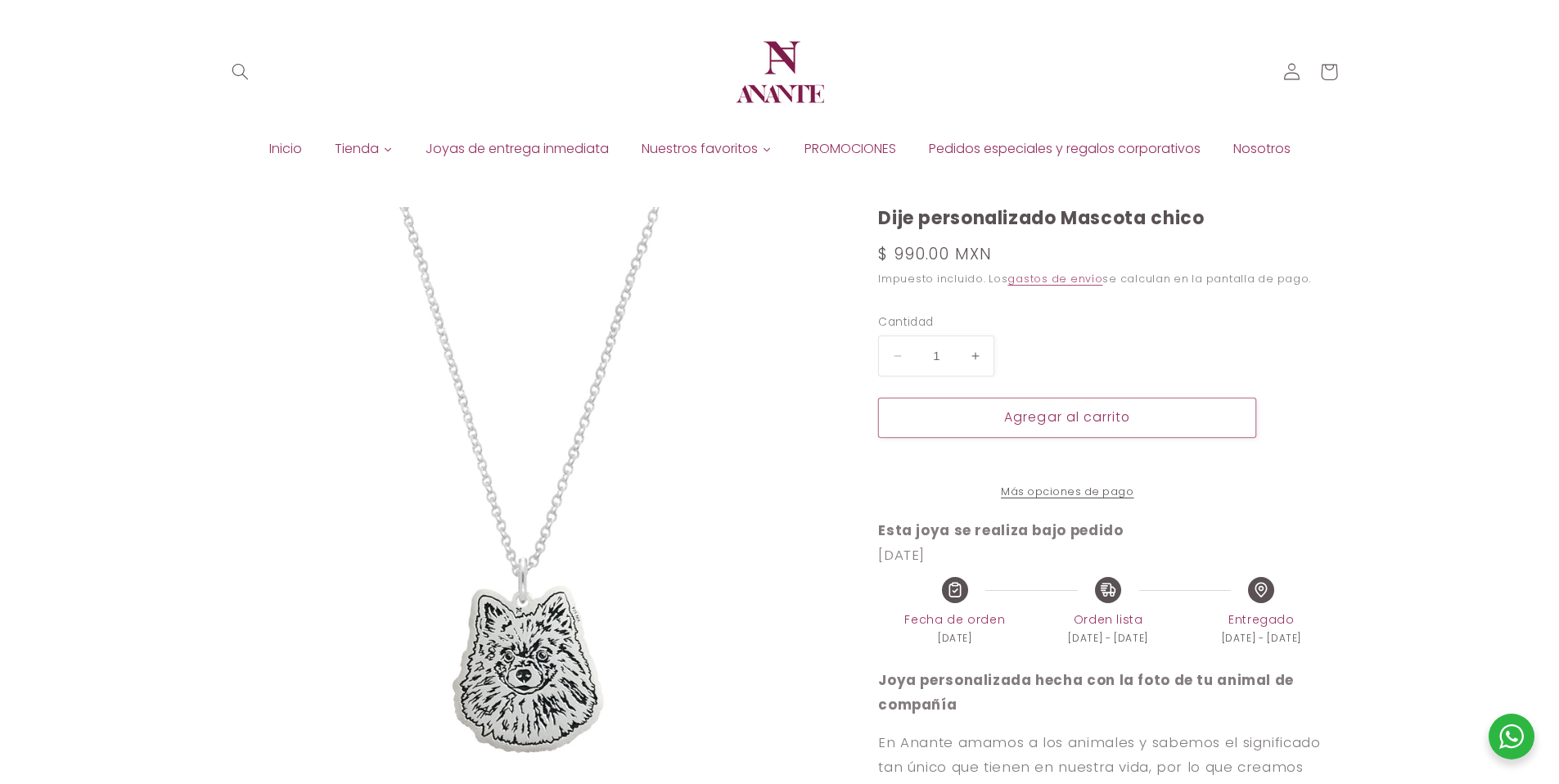
select select "{"isForProduct":false,"id":45752433672346,"title":"1","available":true,"price":…"
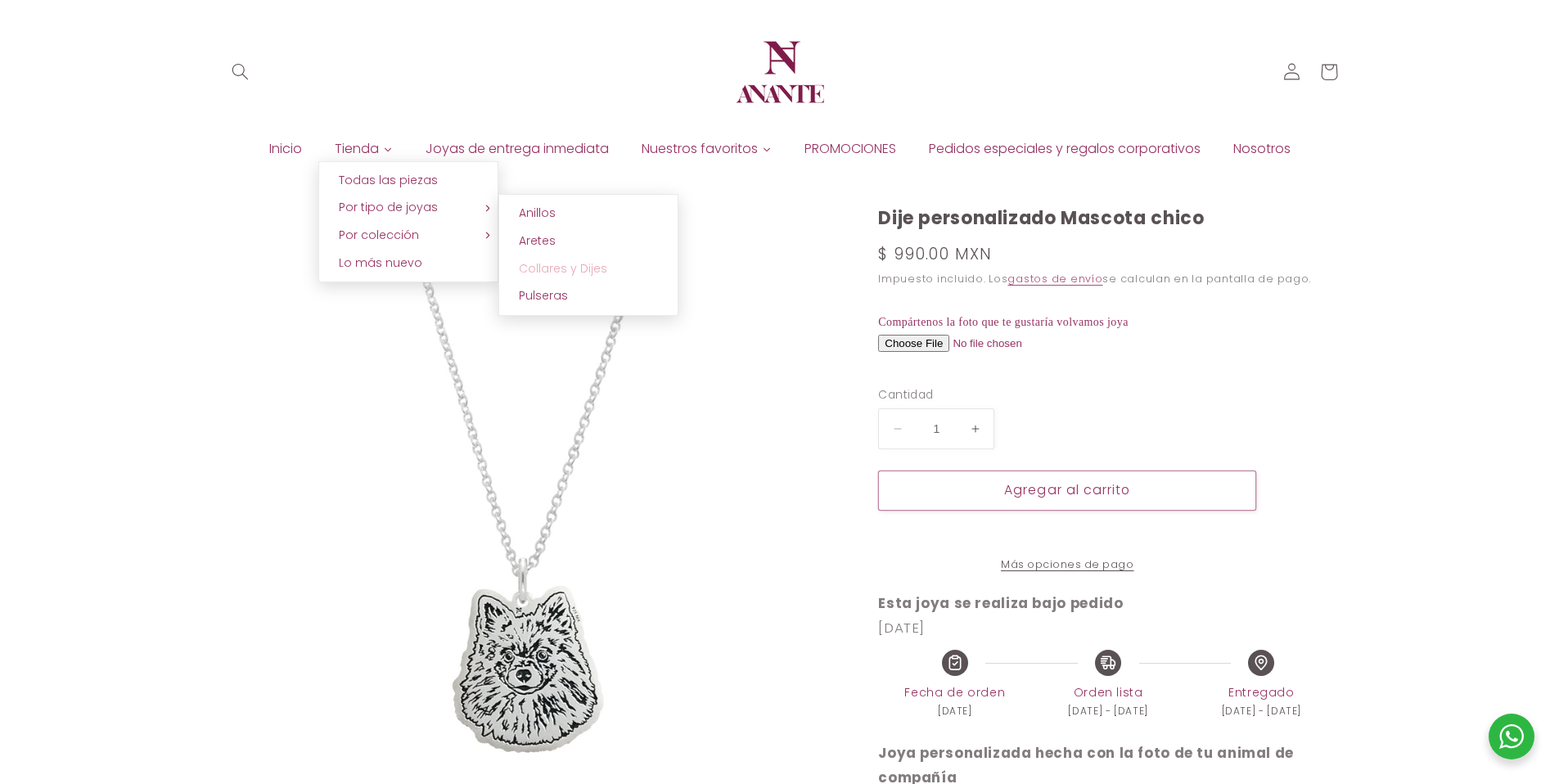
click at [580, 262] on span "Collares y Dijes" at bounding box center [563, 269] width 88 height 17
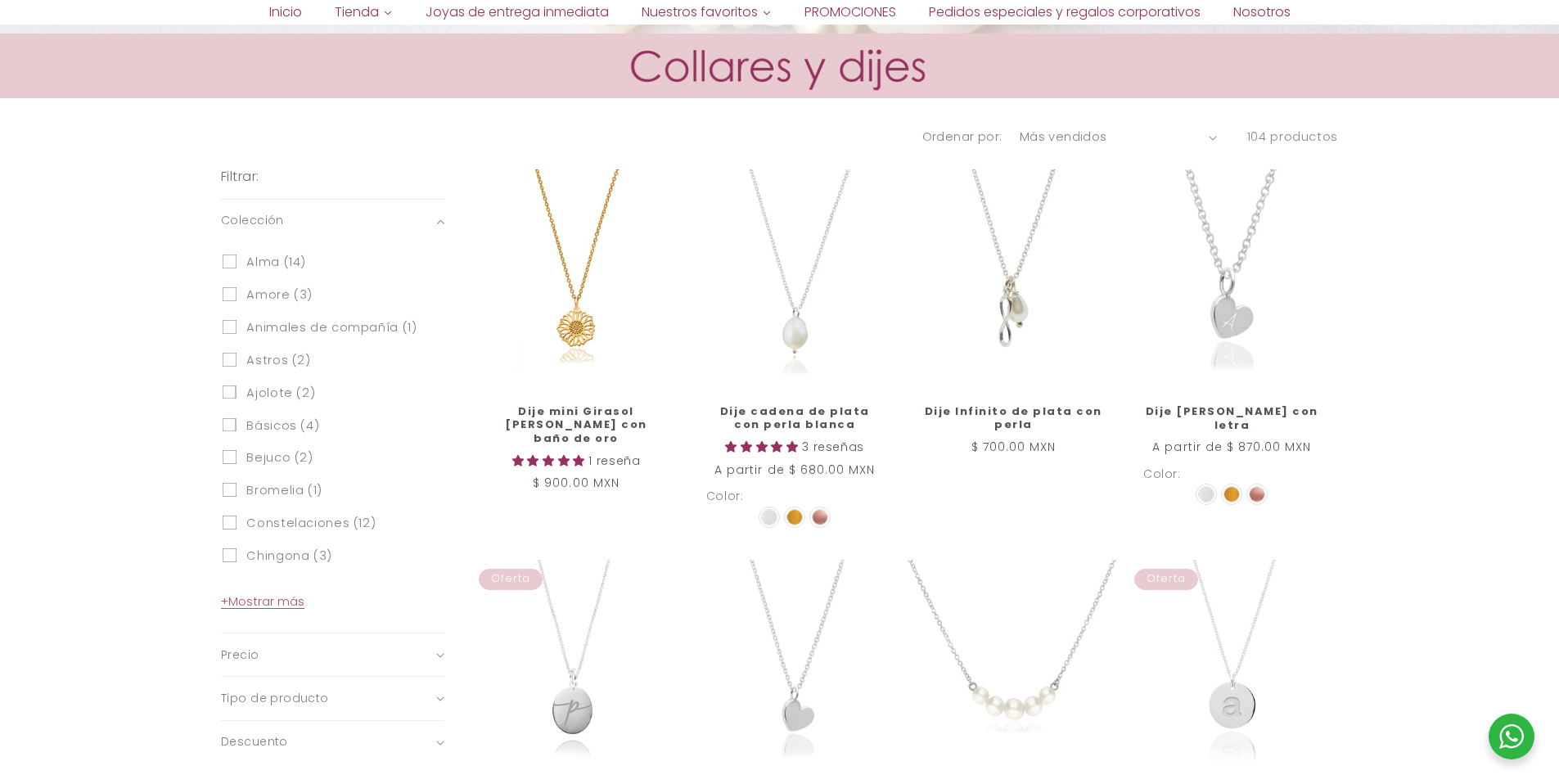
scroll to position [665, 0]
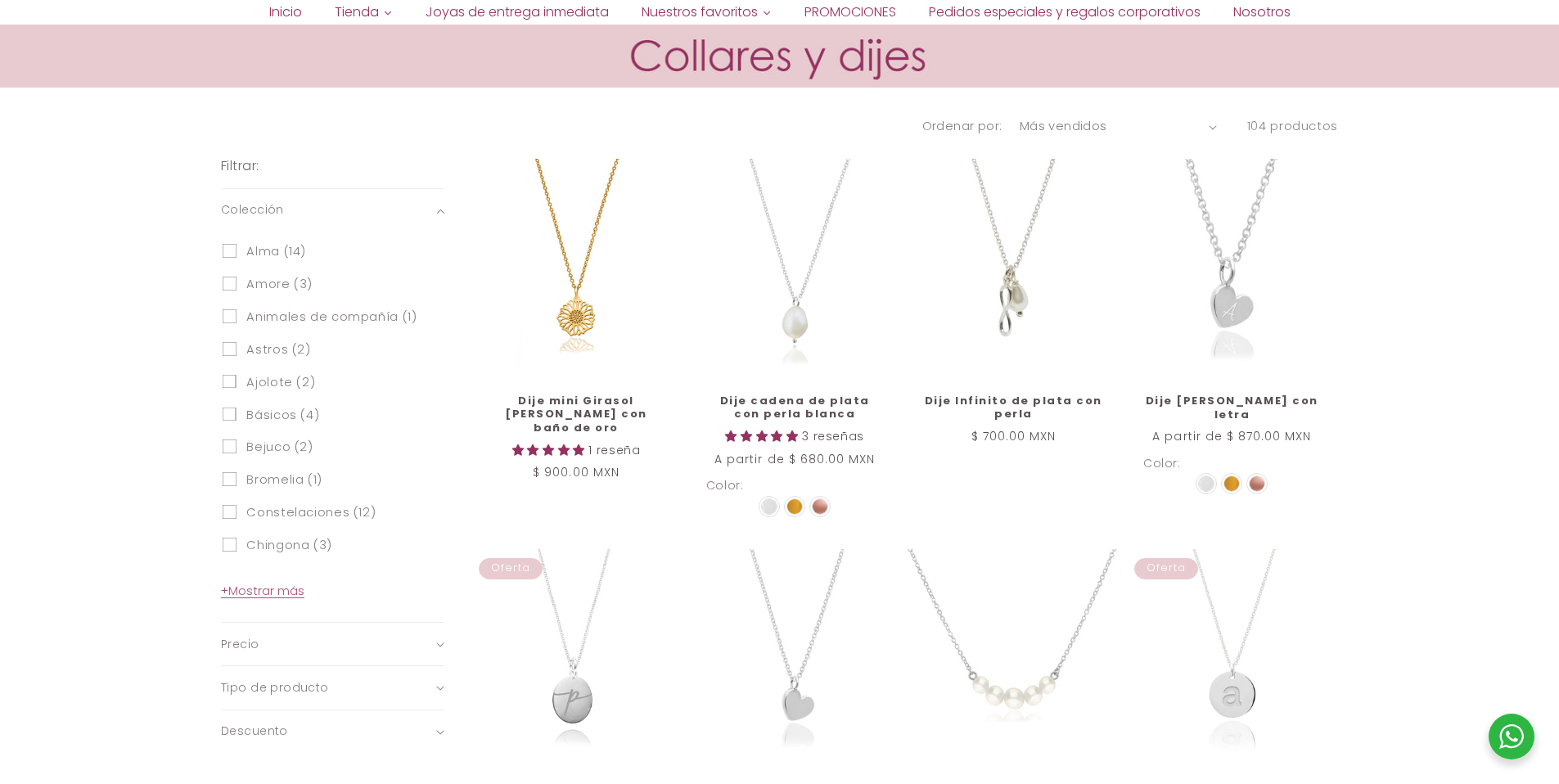
click at [236, 314] on label "Animales de compañía (1) Animales de compañía (1 producto)" at bounding box center [328, 316] width 212 height 33
click at [236, 314] on input "Animales de compañía (1) Animales de compañía (1 producto)" at bounding box center [229, 315] width 14 height 14
checkbox input "true"
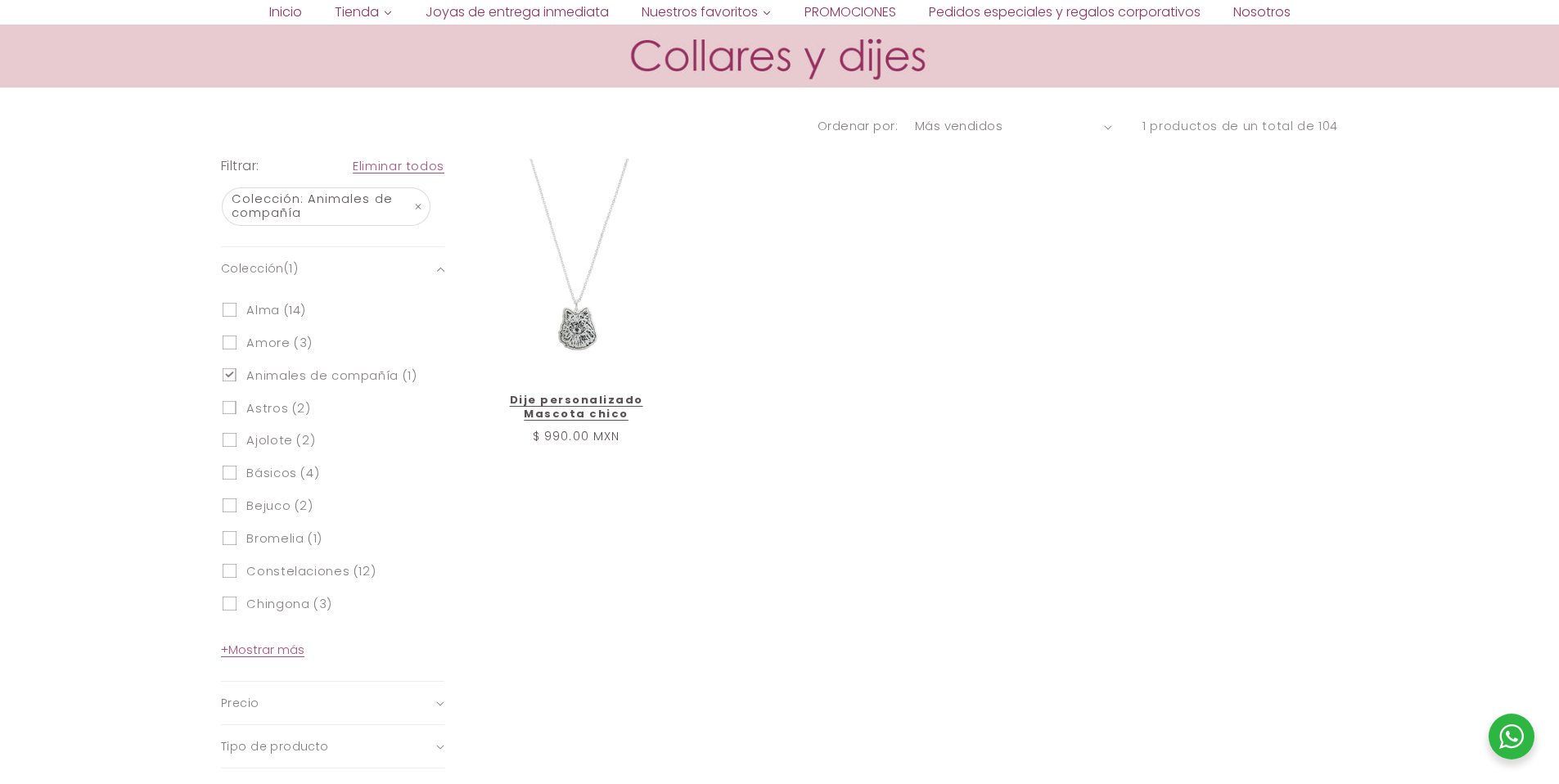
click at [561, 393] on link "Dije personalizado Mascota chico" at bounding box center [576, 407] width 178 height 28
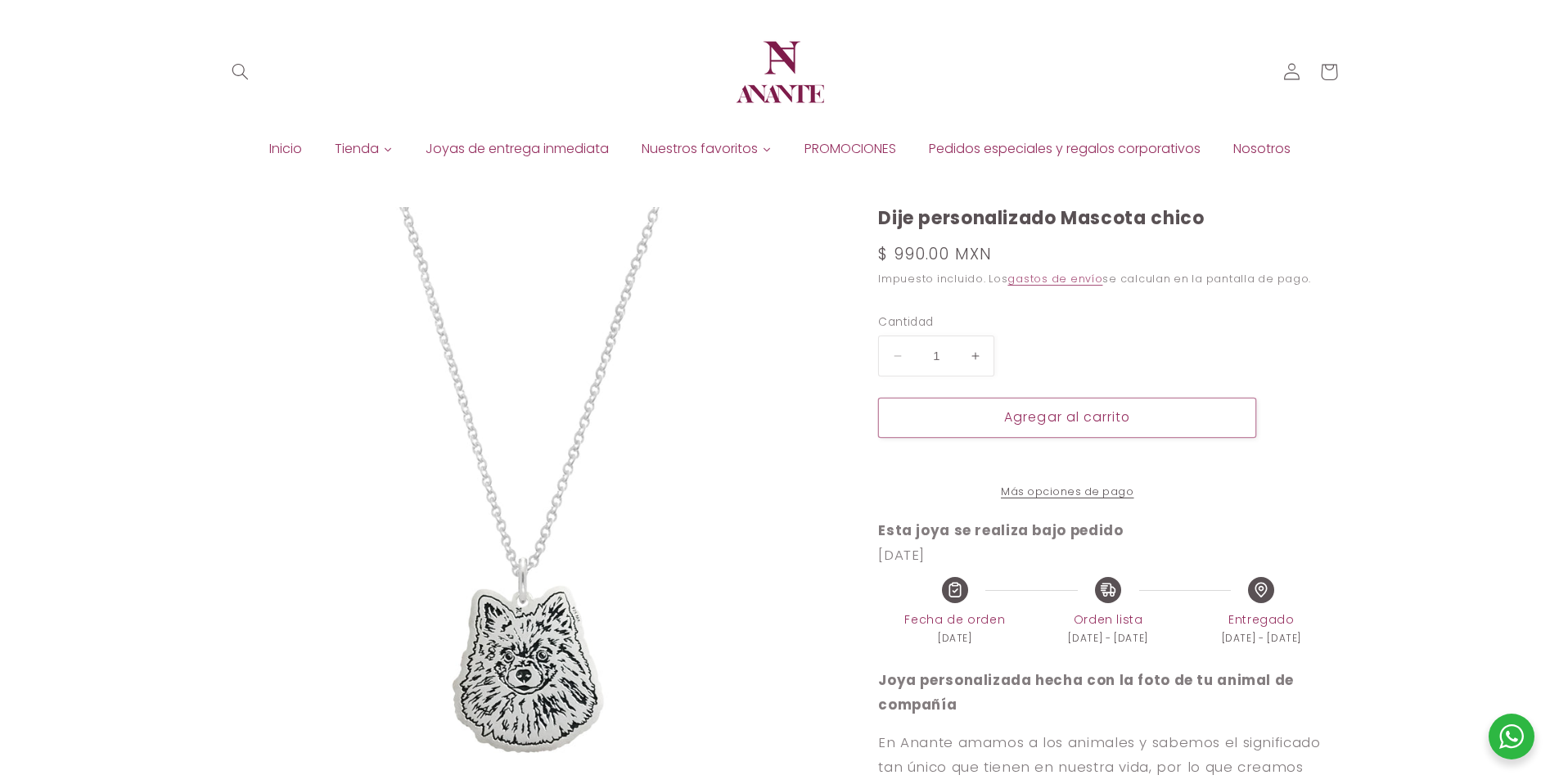
select select "{"isForProduct":false,"id":45752433672346,"title":"1","available":true,"price":…"
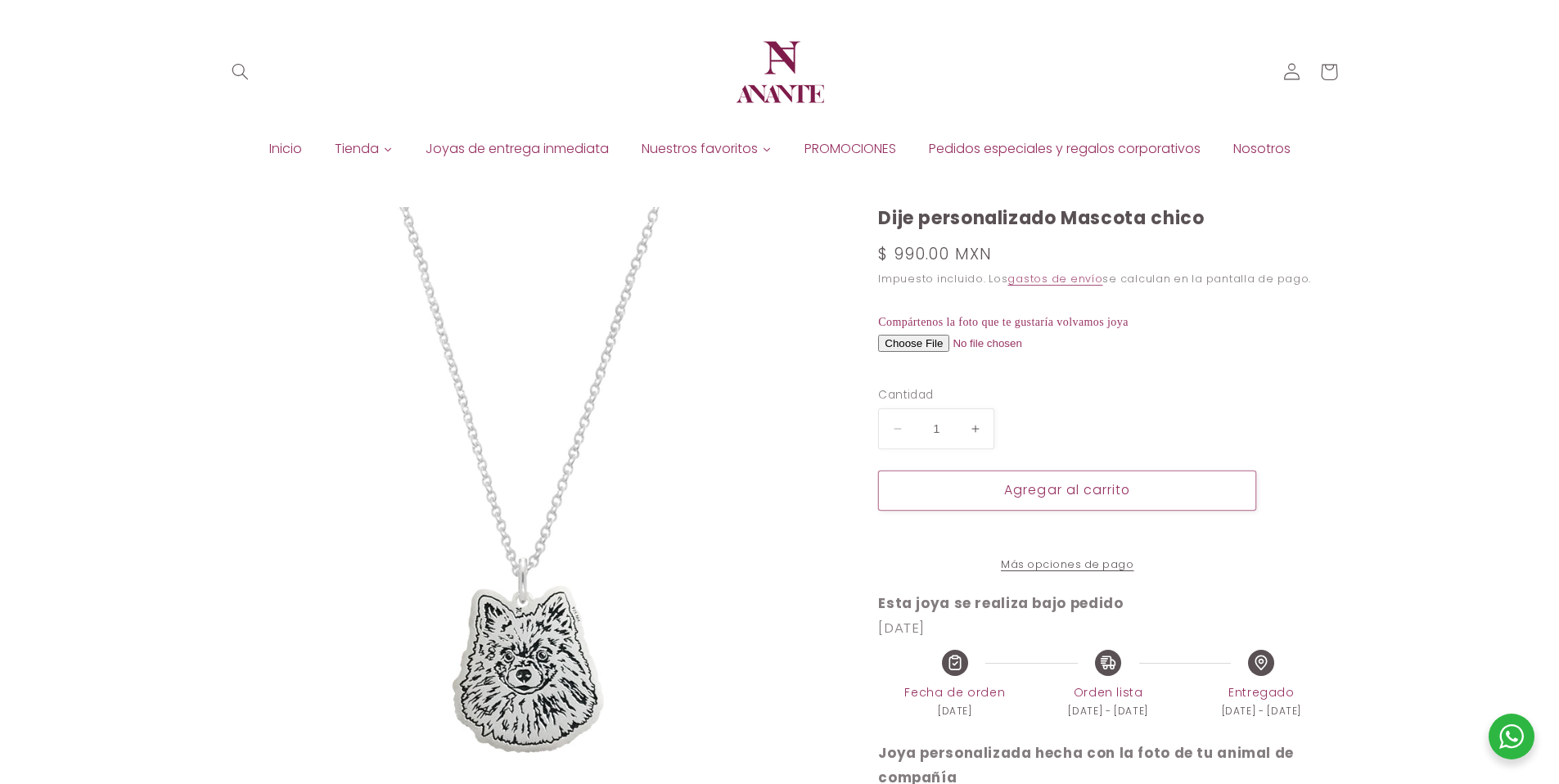
click at [782, 88] on img at bounding box center [780, 73] width 99 height 99
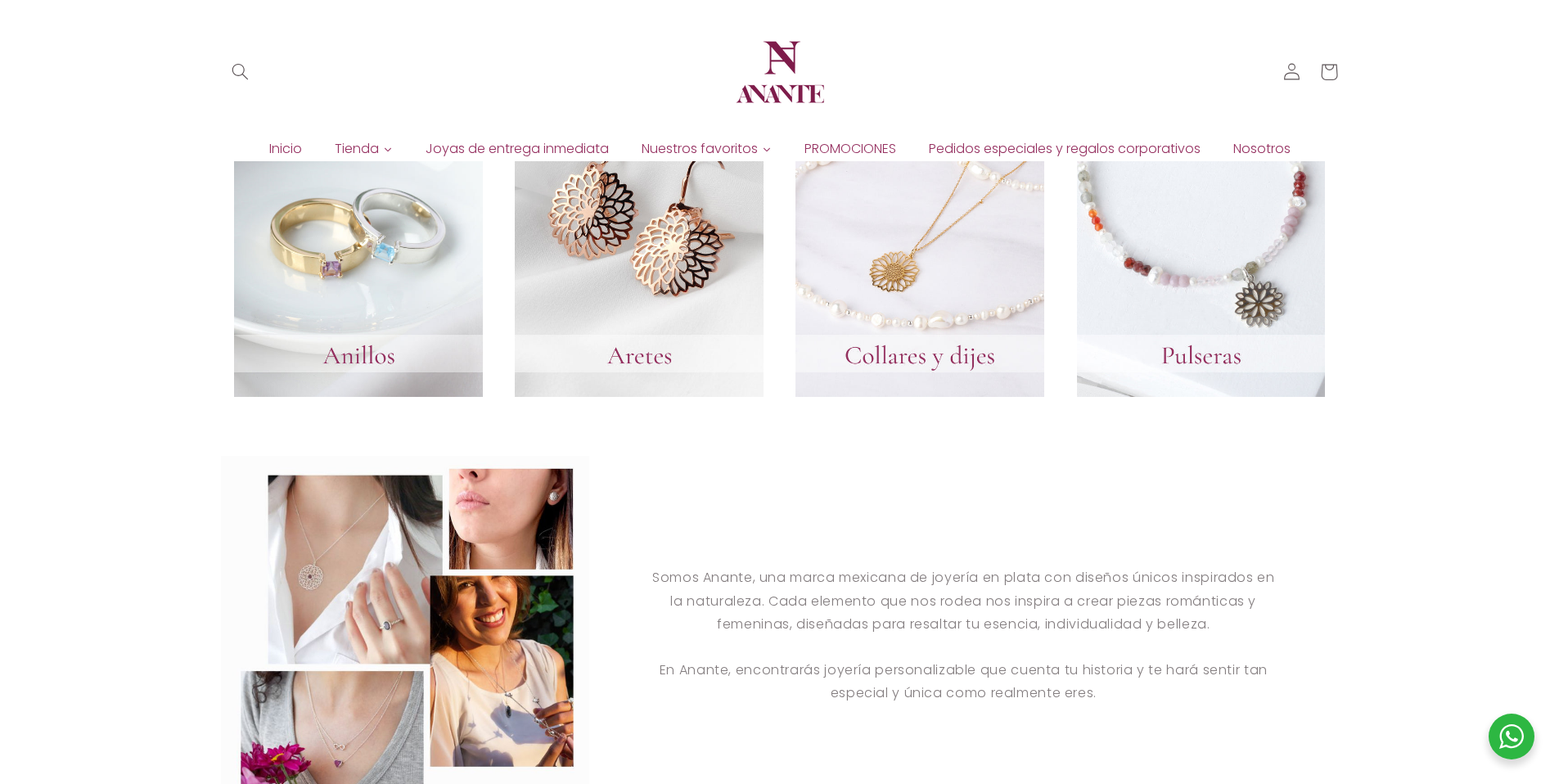
scroll to position [1413, 0]
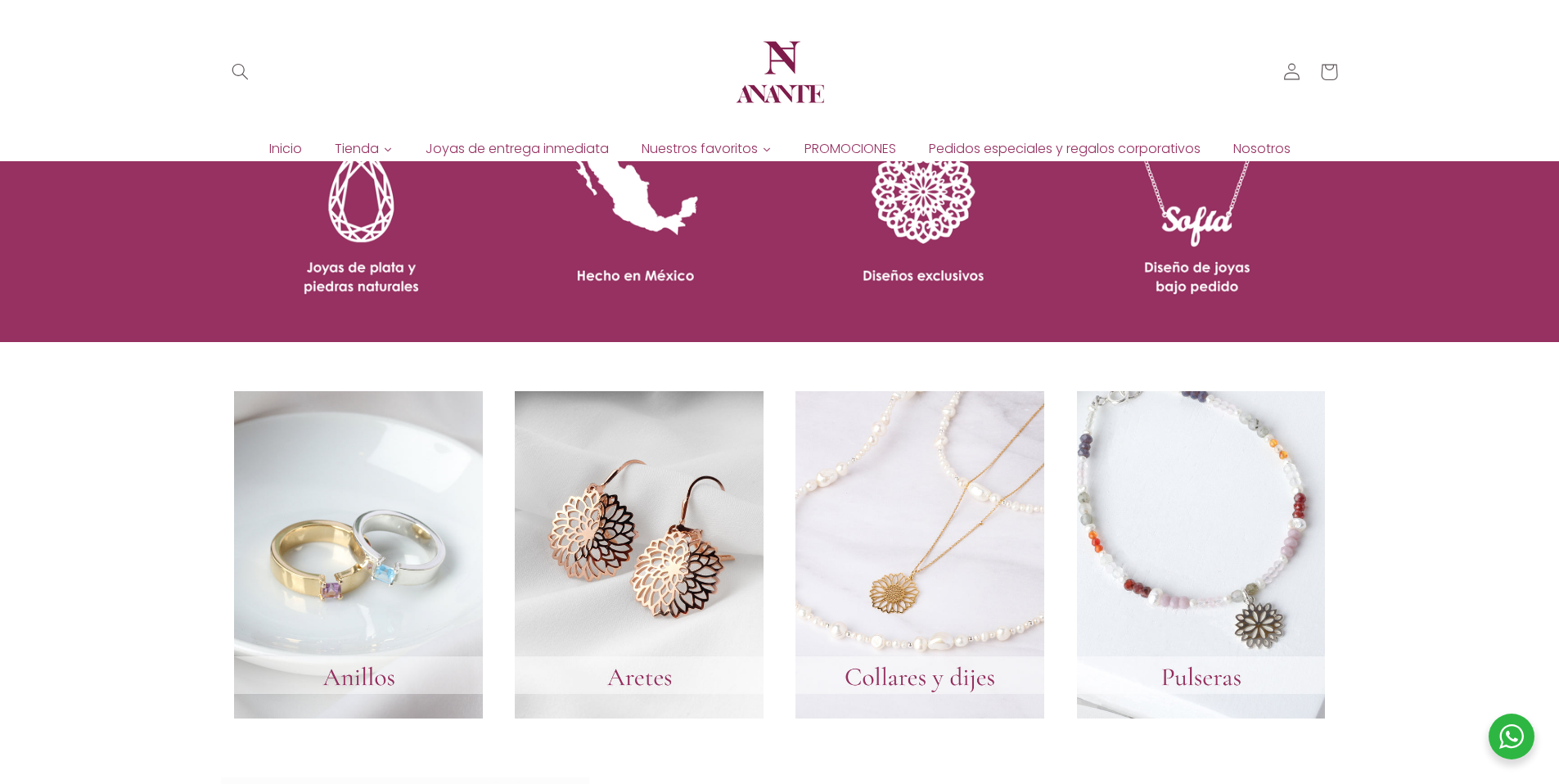
click at [782, 60] on img at bounding box center [780, 73] width 99 height 99
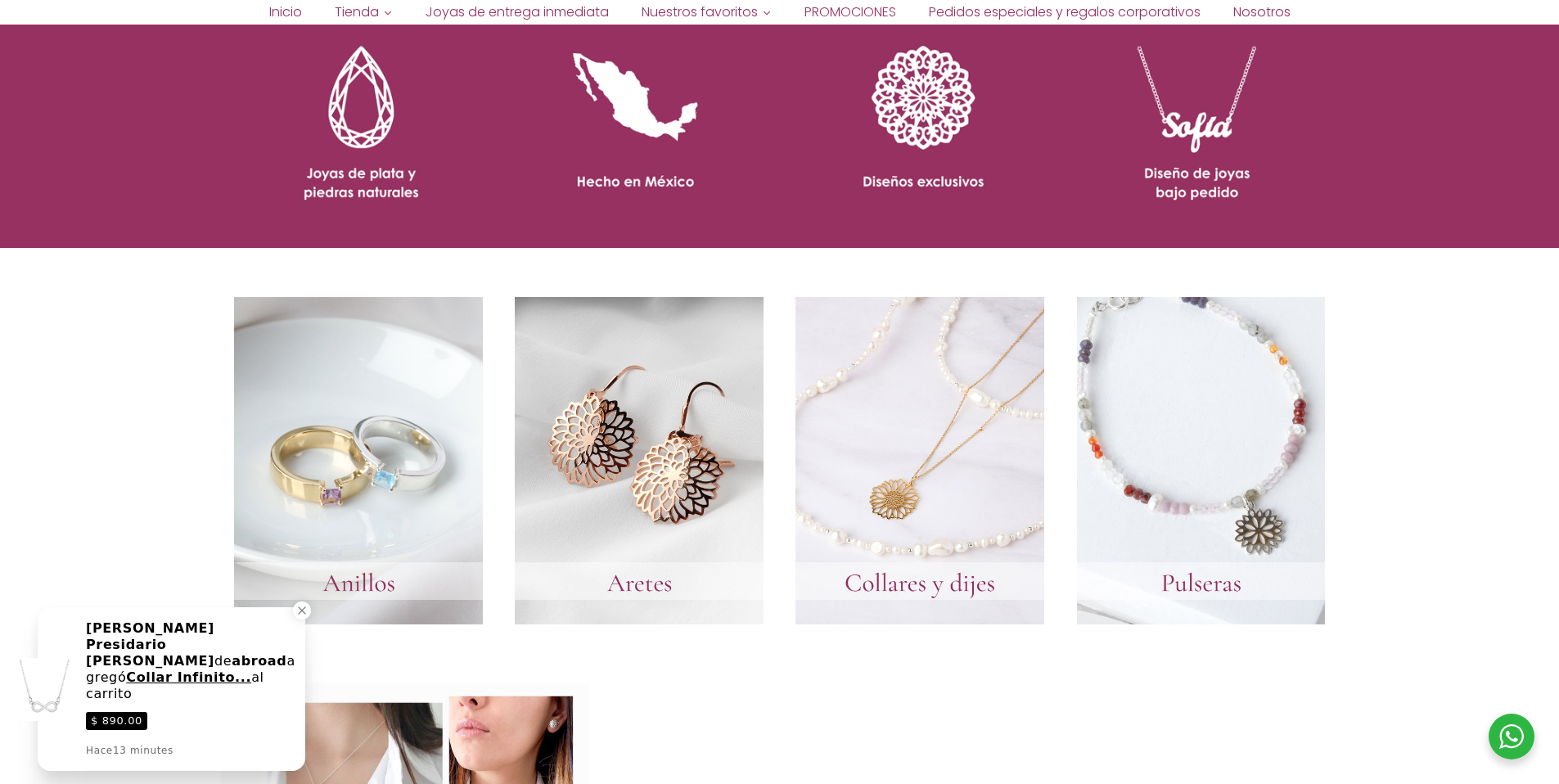
scroll to position [1863, 0]
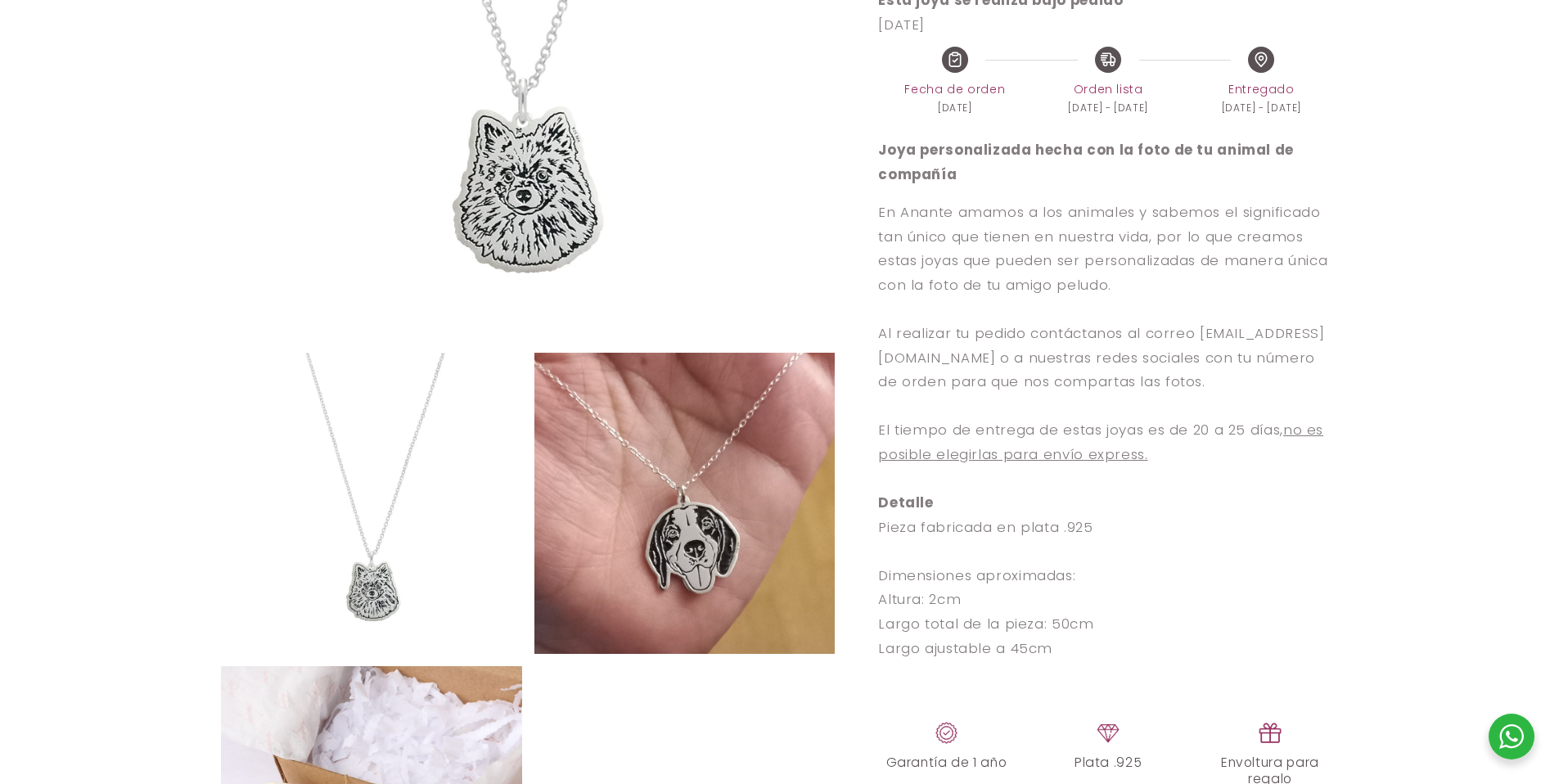
select select "{"isForProduct":false,"id":45752433672346,"title":"1","available":true,"price":…"
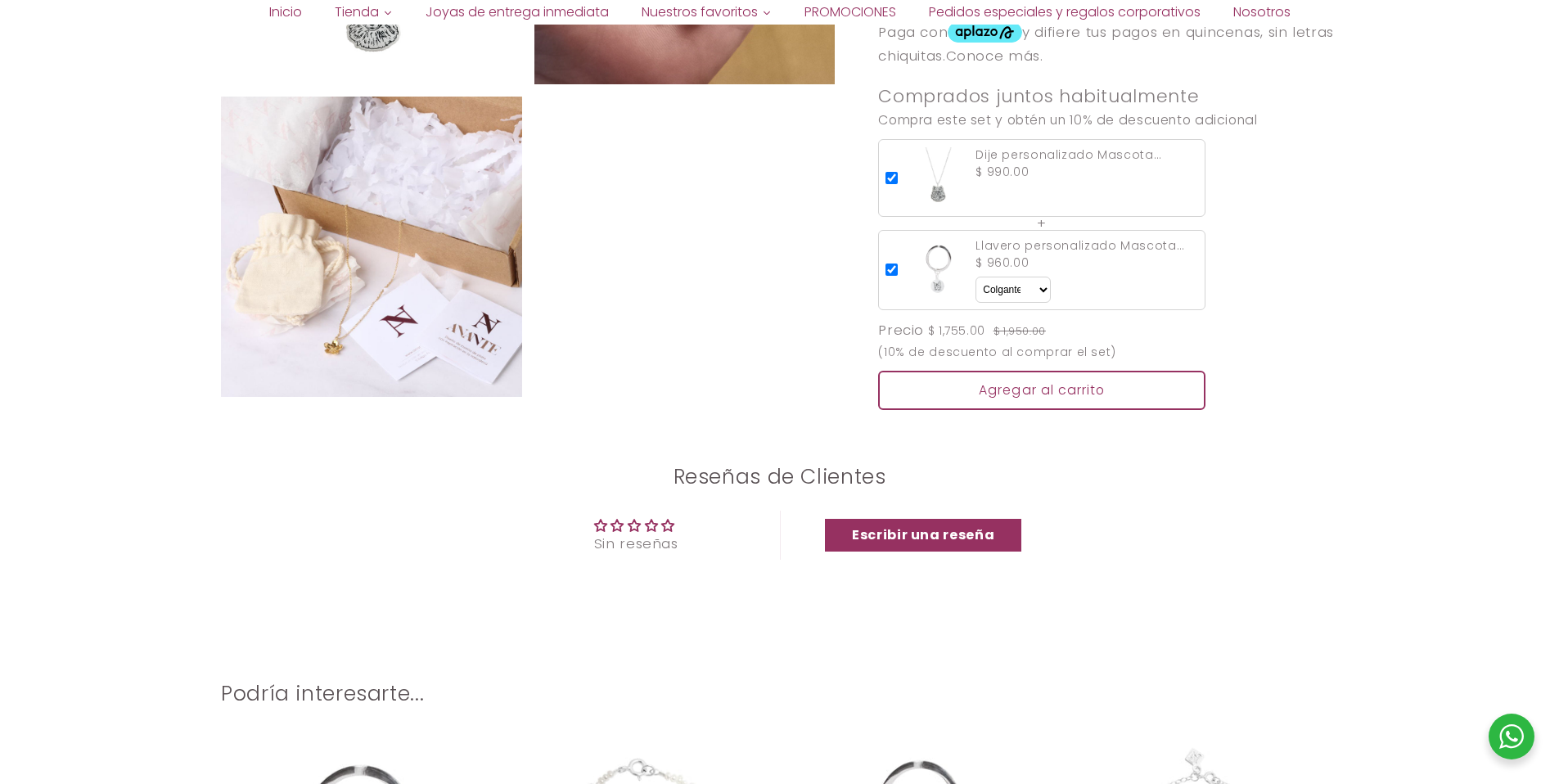
scroll to position [1478, 0]
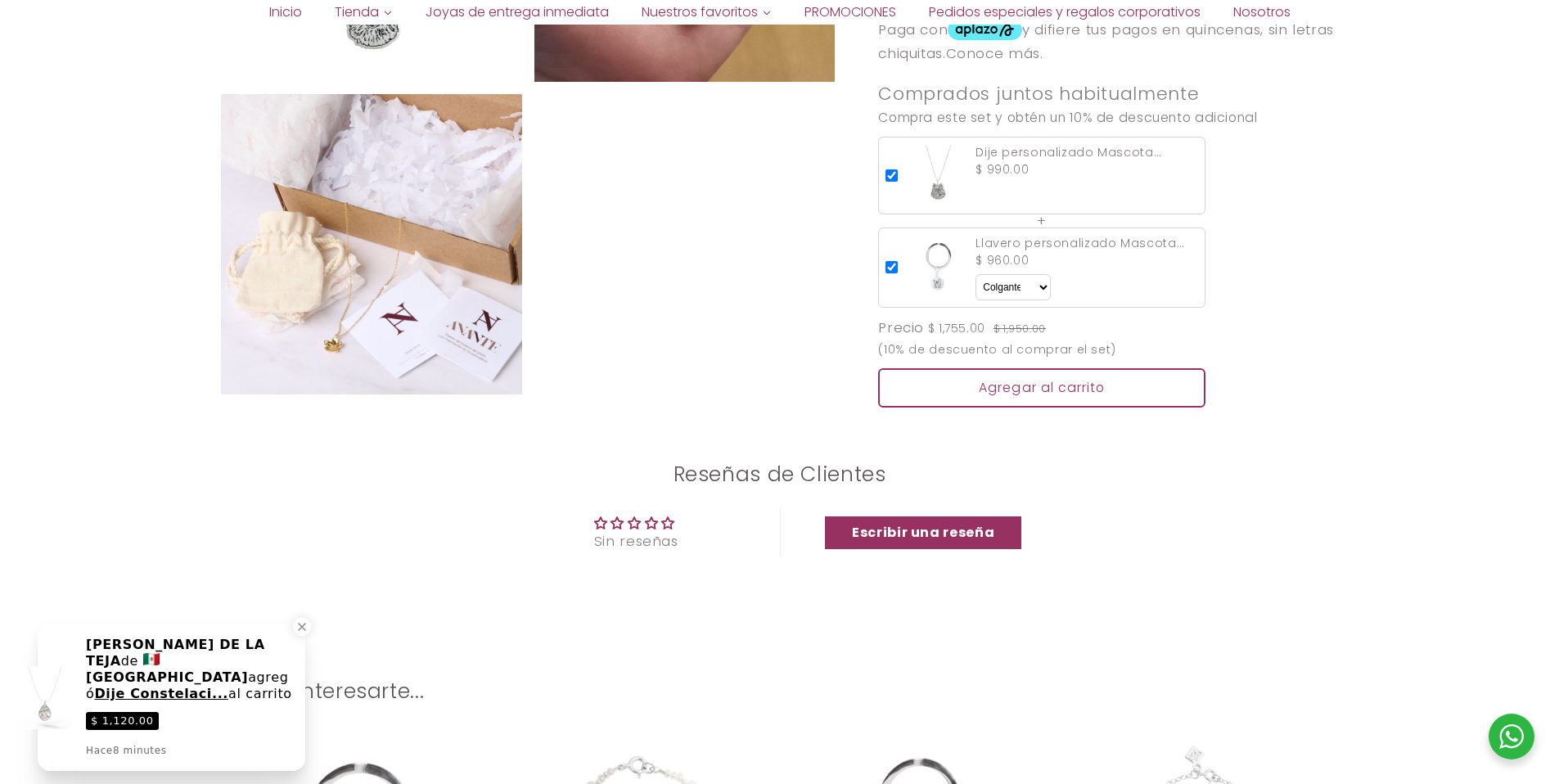
click at [1129, 488] on h2 "Reseñas de Clientes" at bounding box center [780, 473] width 955 height 29
click at [954, 543] on link "Escribir una reseña" at bounding box center [923, 532] width 196 height 33
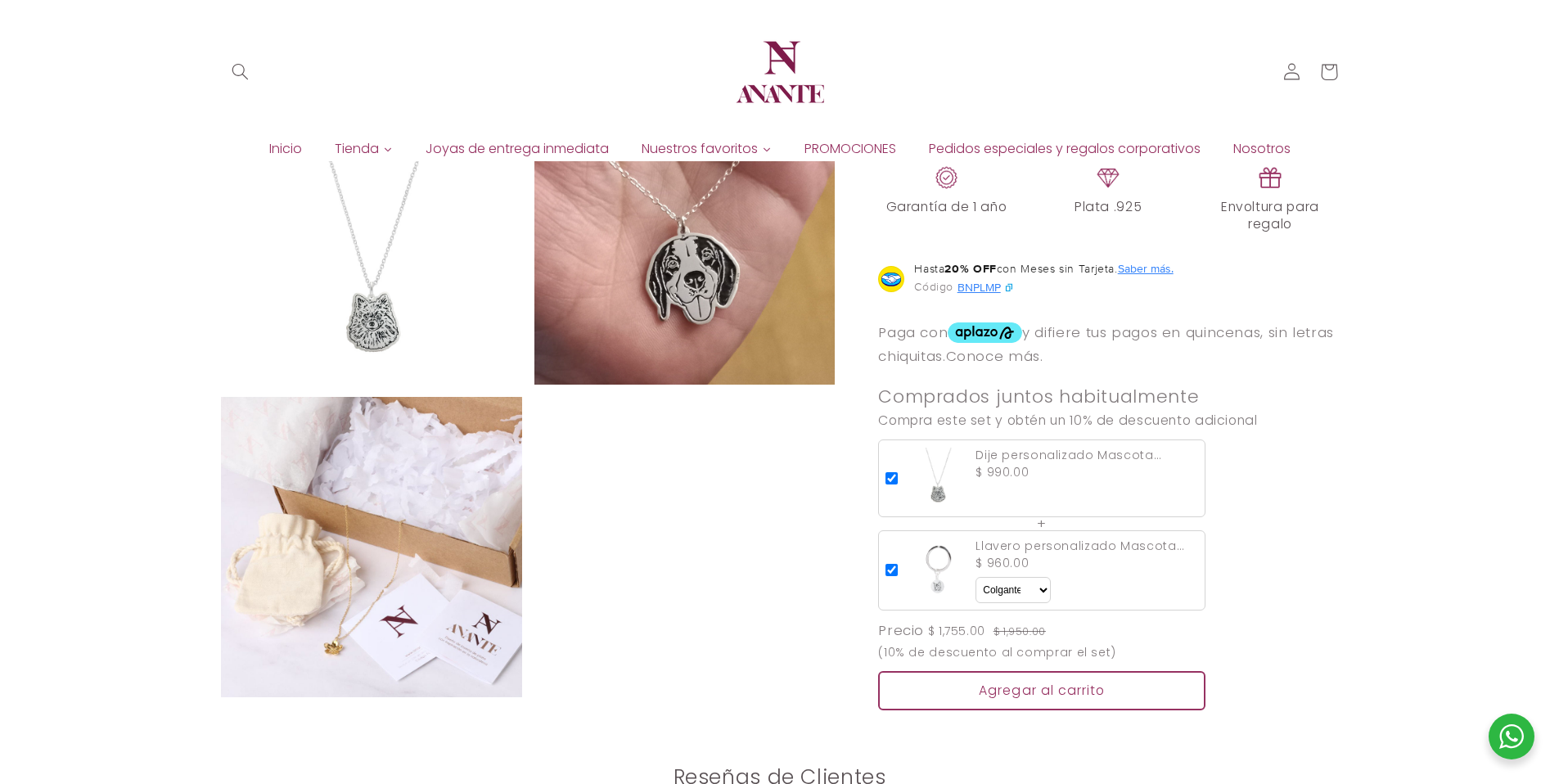
scroll to position [884, 0]
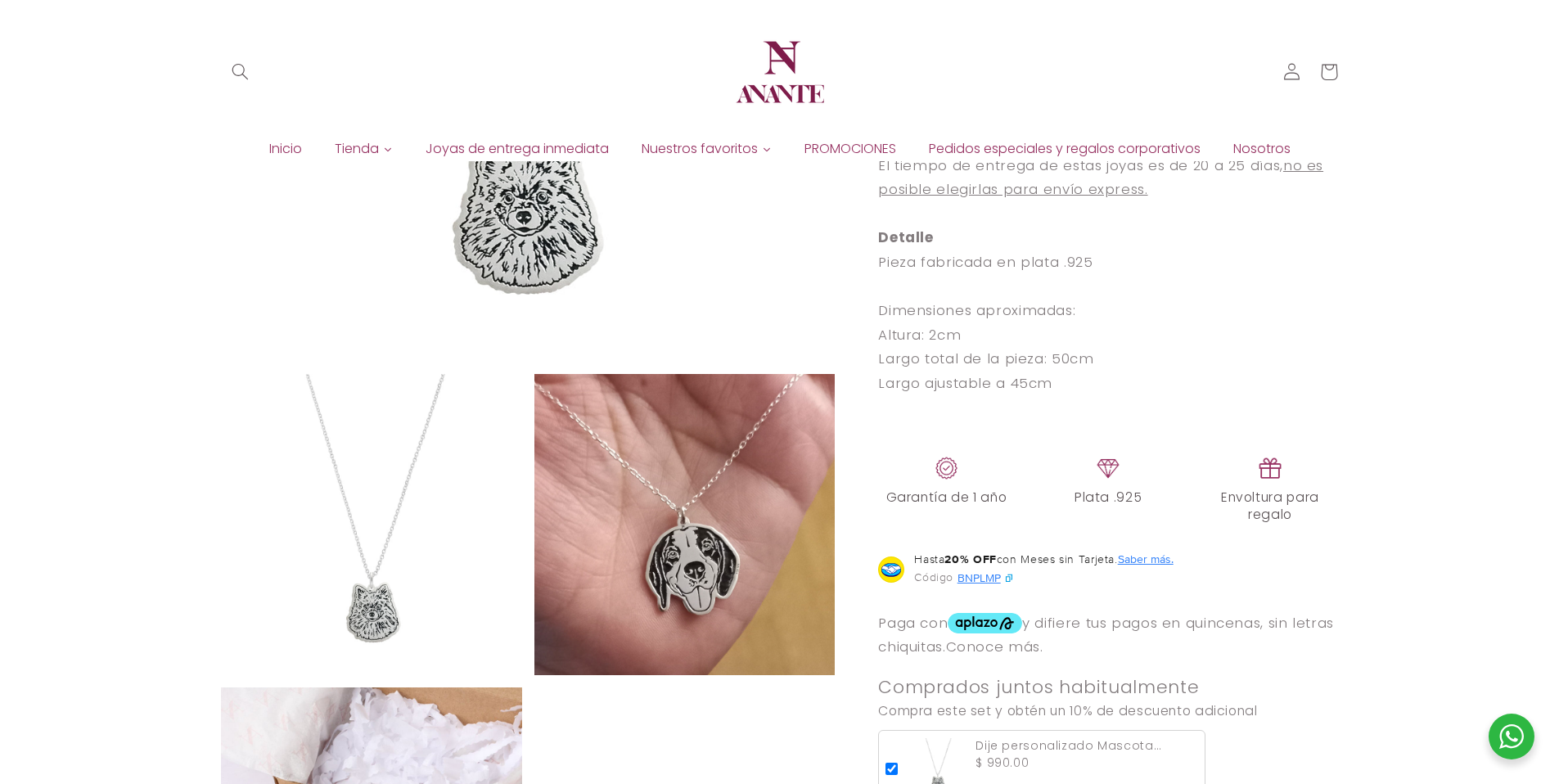
click at [1319, 432] on p at bounding box center [1108, 421] width 460 height 24
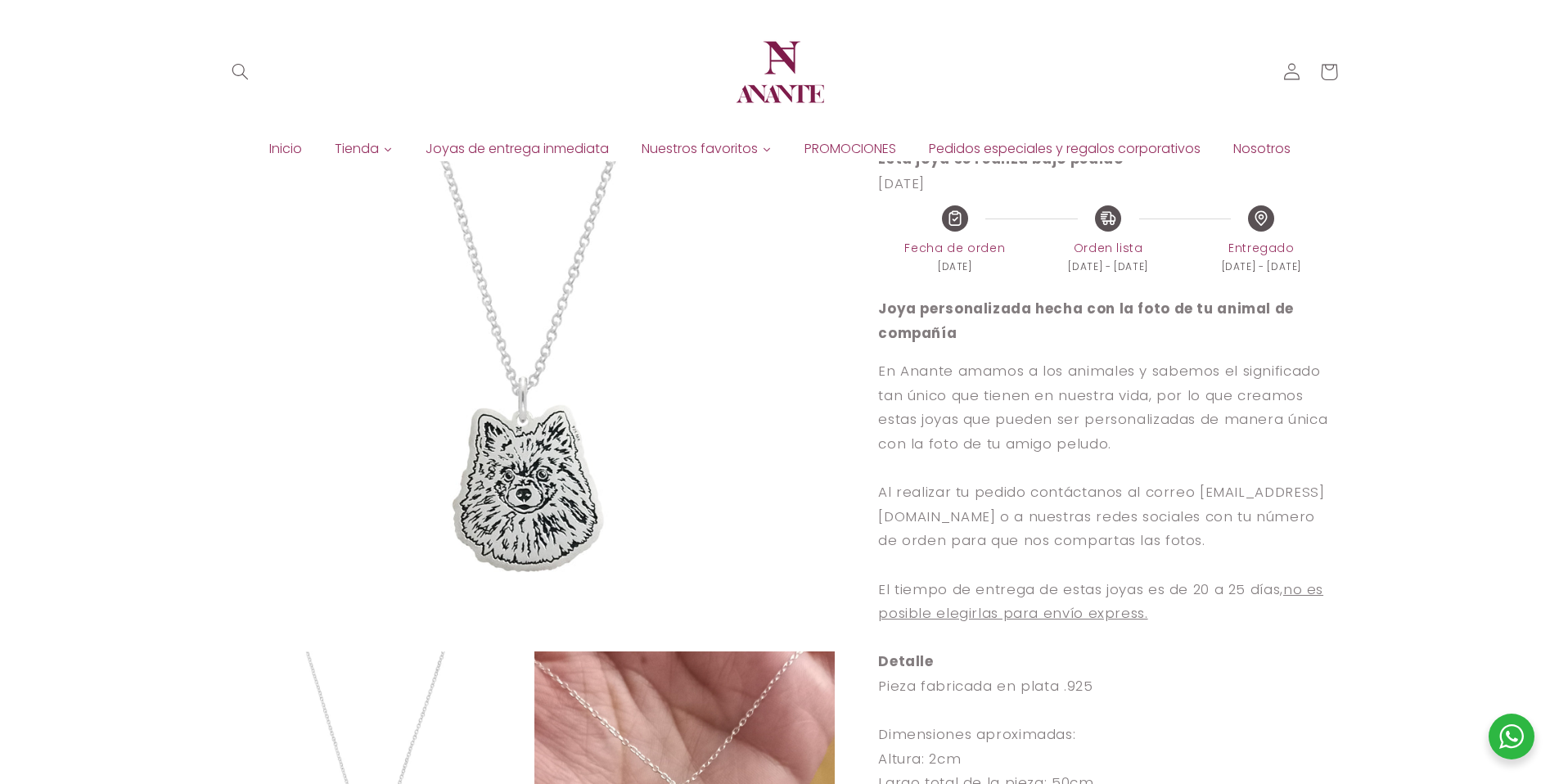
scroll to position [442, 0]
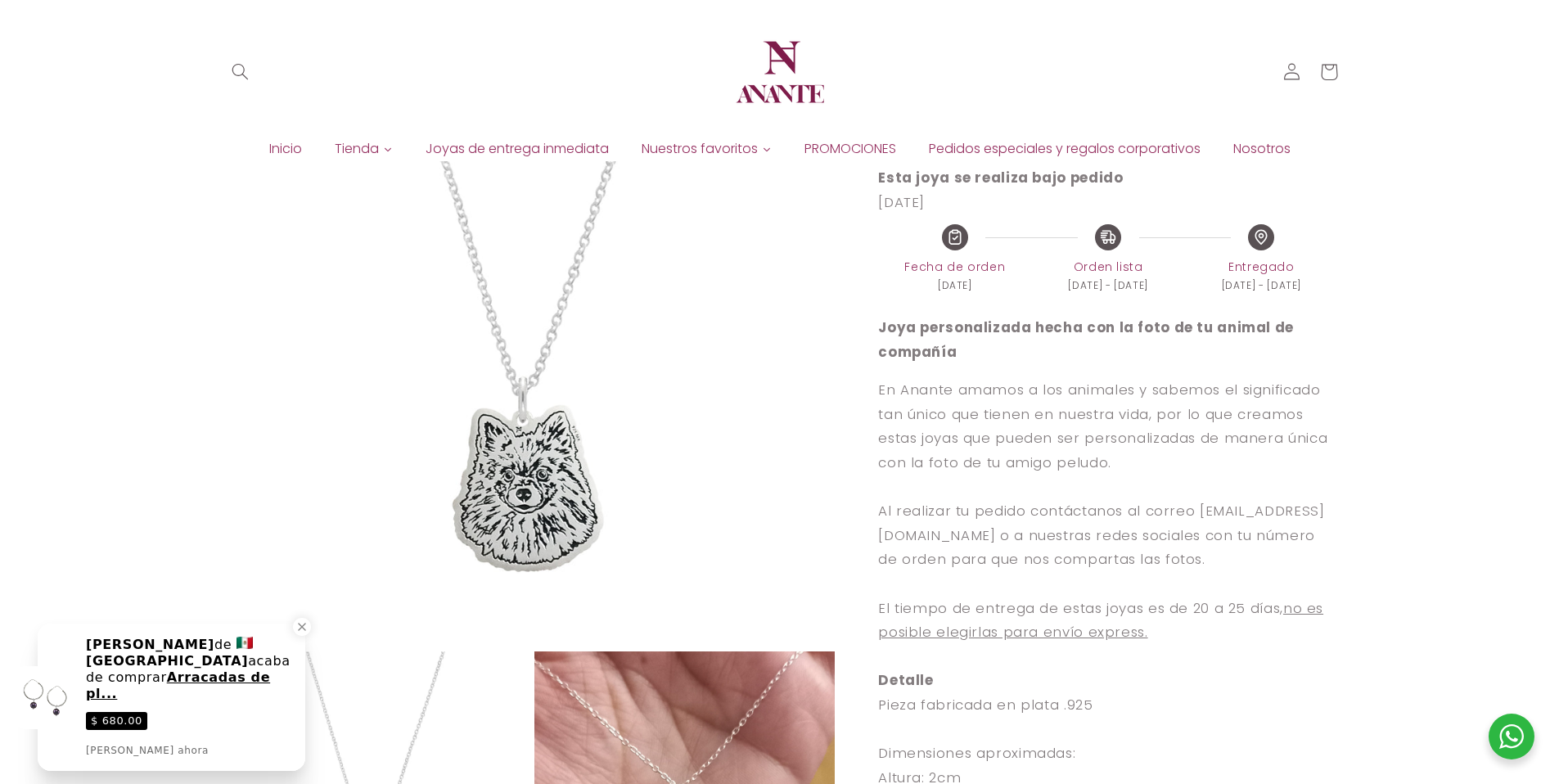
drag, startPoint x: 886, startPoint y: 339, endPoint x: 969, endPoint y: 358, distance: 85.1
click at [969, 358] on p "Joya personalizada hecha con la foto de tu animal de compañía" at bounding box center [1108, 340] width 460 height 48
click at [970, 359] on p "Joya personalizada hecha con la foto de tu animal de compañía" at bounding box center [1108, 340] width 460 height 48
drag, startPoint x: 876, startPoint y: 340, endPoint x: 1018, endPoint y: 343, distance: 142.0
click at [1019, 343] on div "Dije personalizado Mascota chico Dije personalizado Mascota chico Sin reseñas P…" at bounding box center [1086, 605] width 502 height 1678
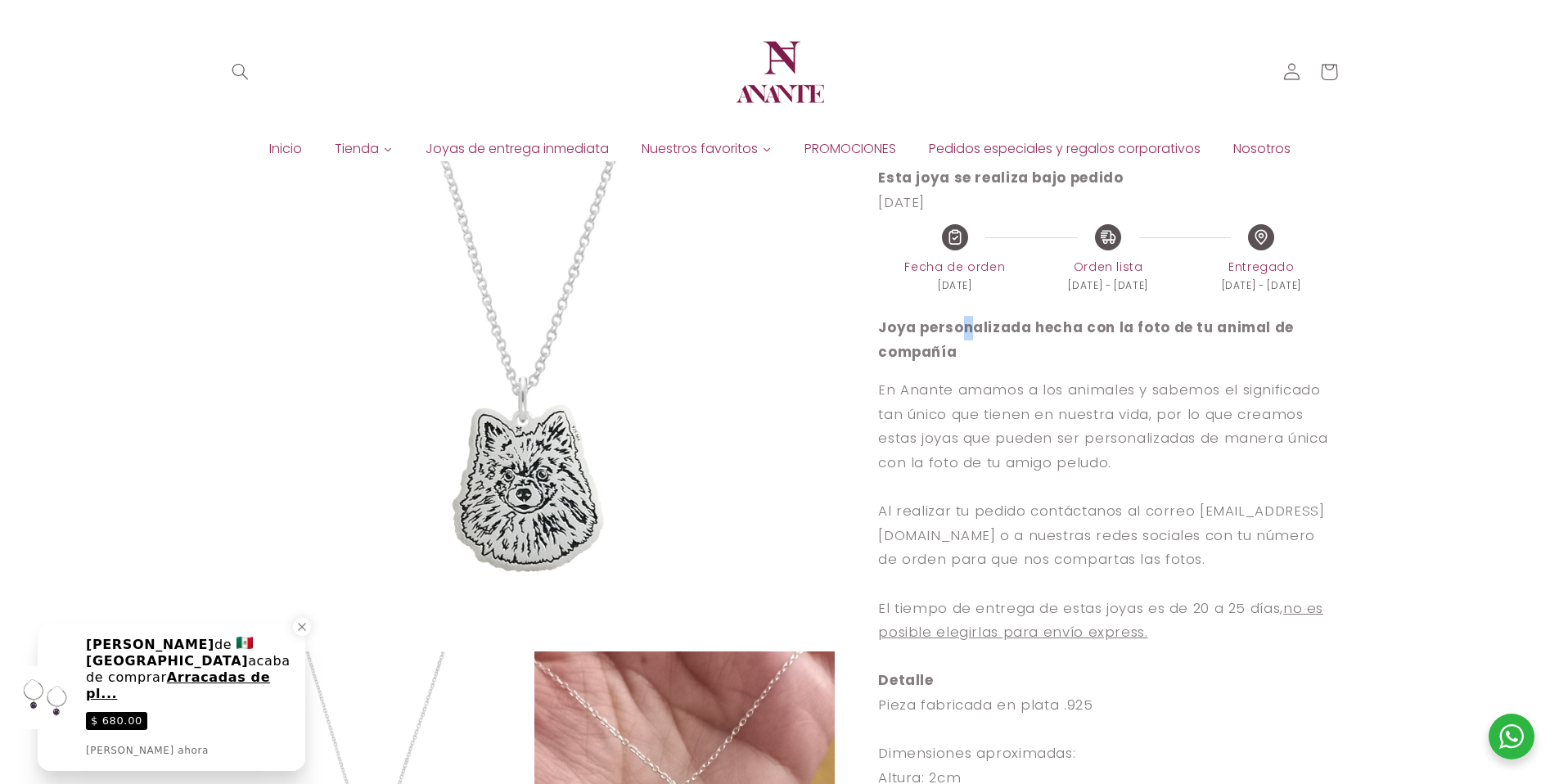
drag, startPoint x: 959, startPoint y: 352, endPoint x: 953, endPoint y: 370, distance: 19.0
click at [961, 354] on p "Joya personalizada hecha con la foto de tu animal de compañía" at bounding box center [1108, 340] width 460 height 48
drag, startPoint x: 952, startPoint y: 375, endPoint x: 861, endPoint y: 337, distance: 98.6
click at [861, 337] on div "Dije personalizado Mascota chico Dije personalizado Mascota chico Sin reseñas P…" at bounding box center [1086, 605] width 502 height 1678
copy strong "Joya personalizada hecha con la foto de tu animal de compañía"
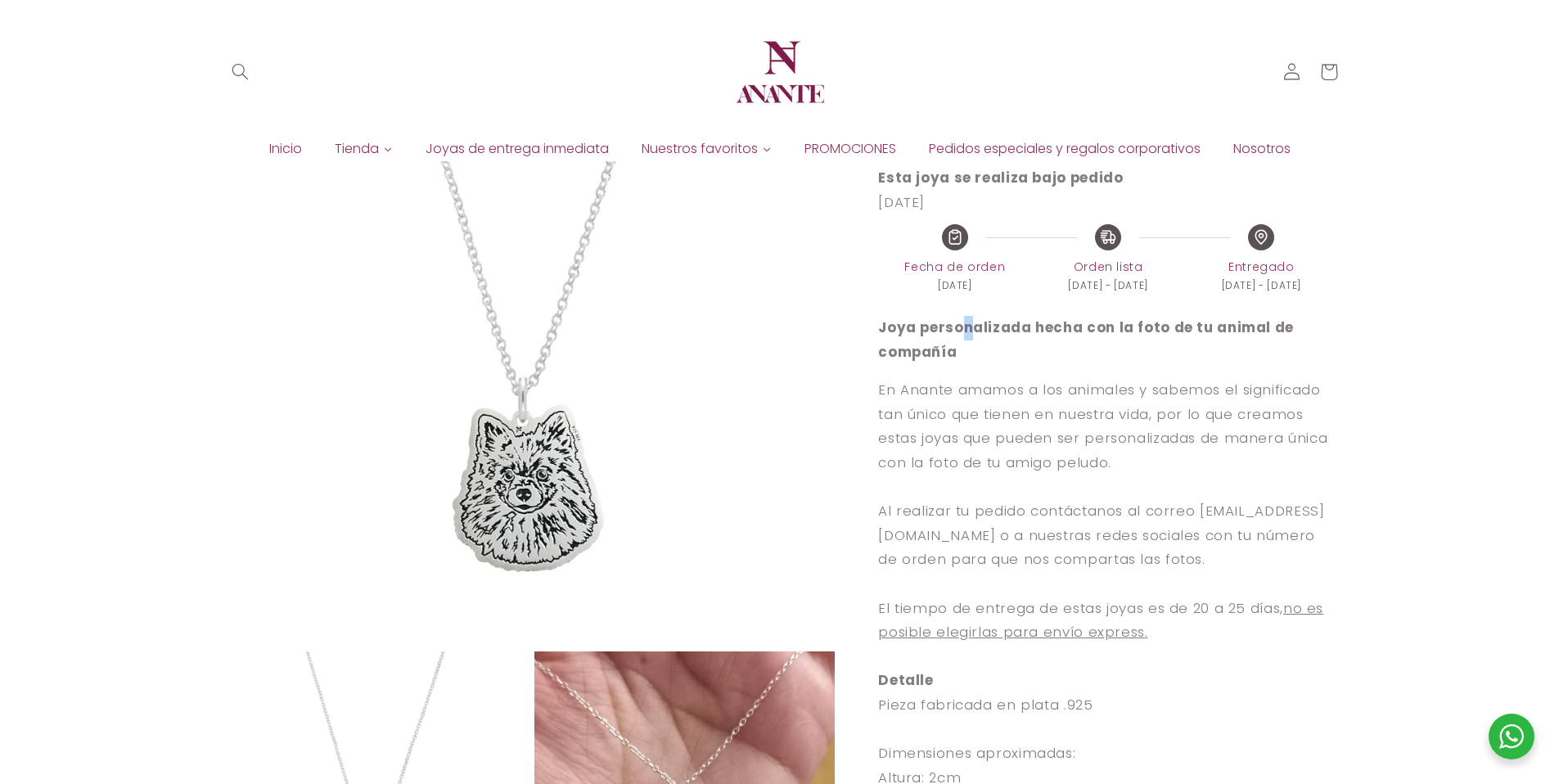
scroll to position [0, 0]
